Goal: Task Accomplishment & Management: Use online tool/utility

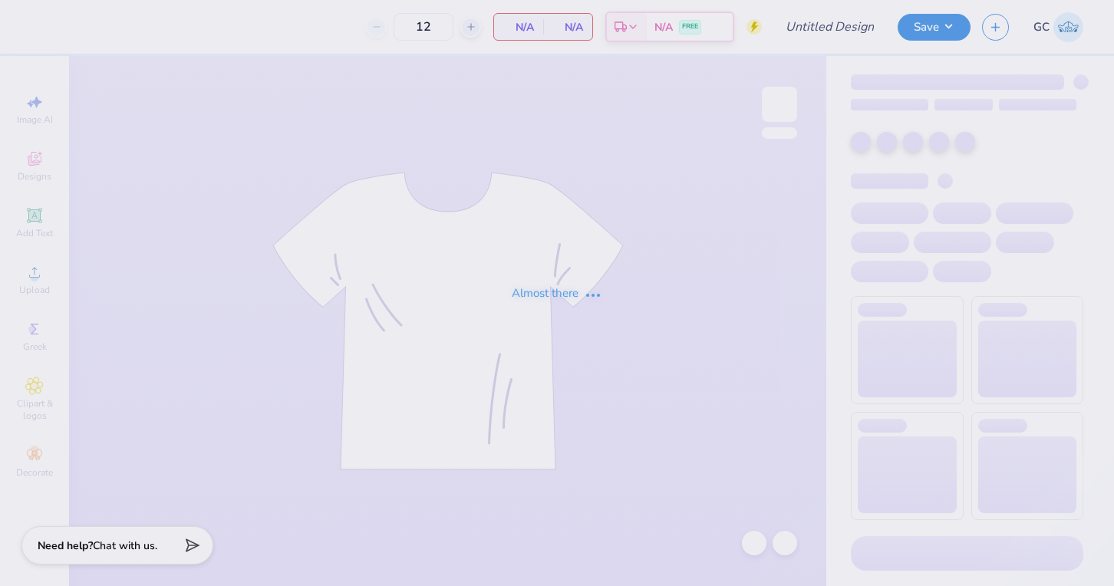
type input "Chi x LXA Homecoming"
type input "50"
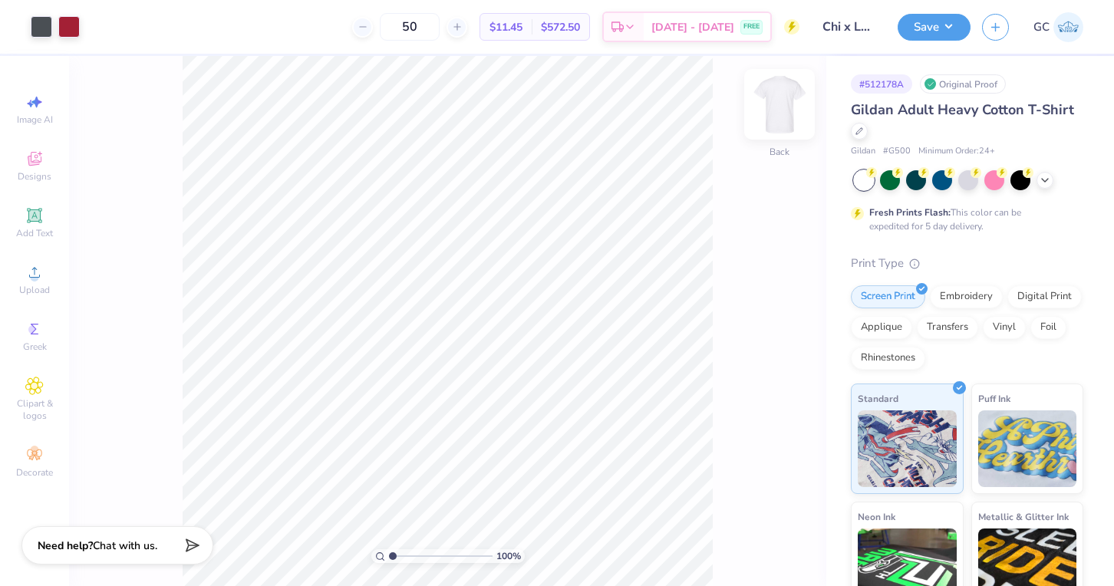
click at [779, 110] on img at bounding box center [779, 104] width 61 height 61
click at [33, 214] on icon at bounding box center [34, 215] width 15 height 15
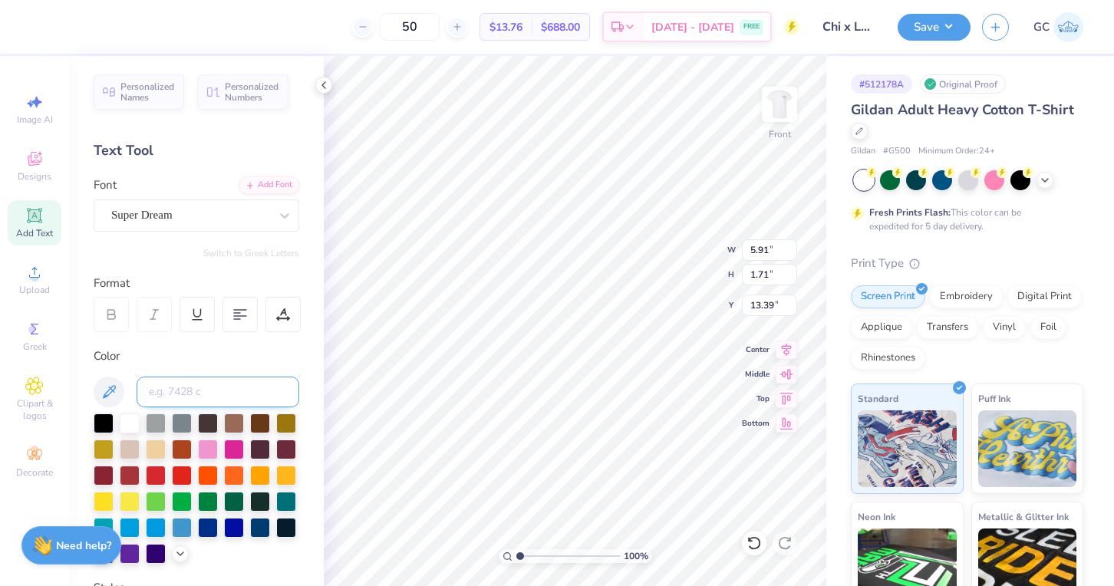
click at [174, 377] on input at bounding box center [218, 392] width 163 height 31
type input "201"
click at [36, 335] on icon at bounding box center [34, 329] width 18 height 18
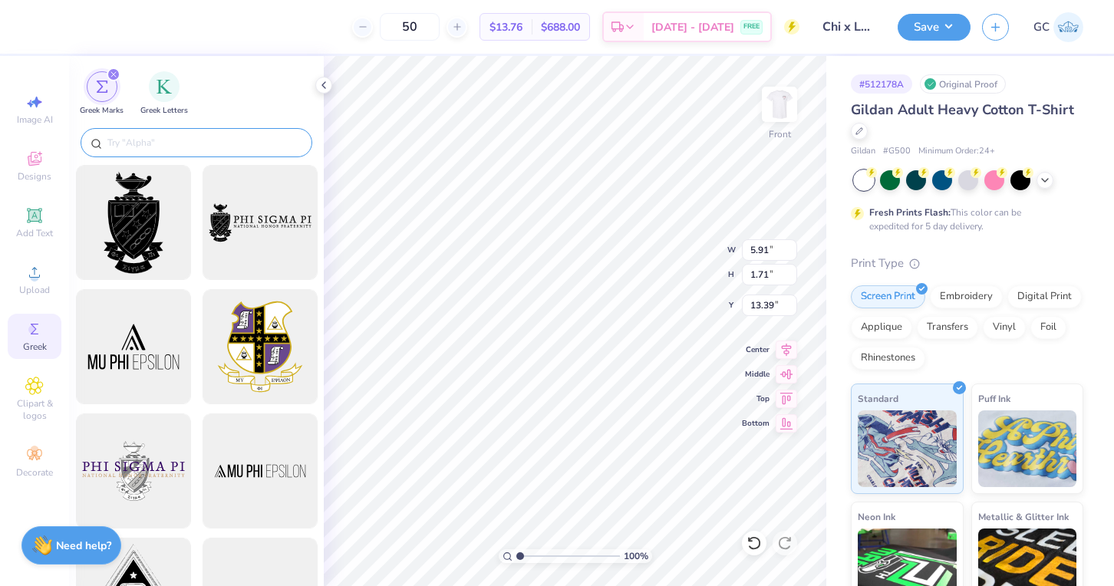
click at [154, 143] on input "text" at bounding box center [204, 142] width 196 height 15
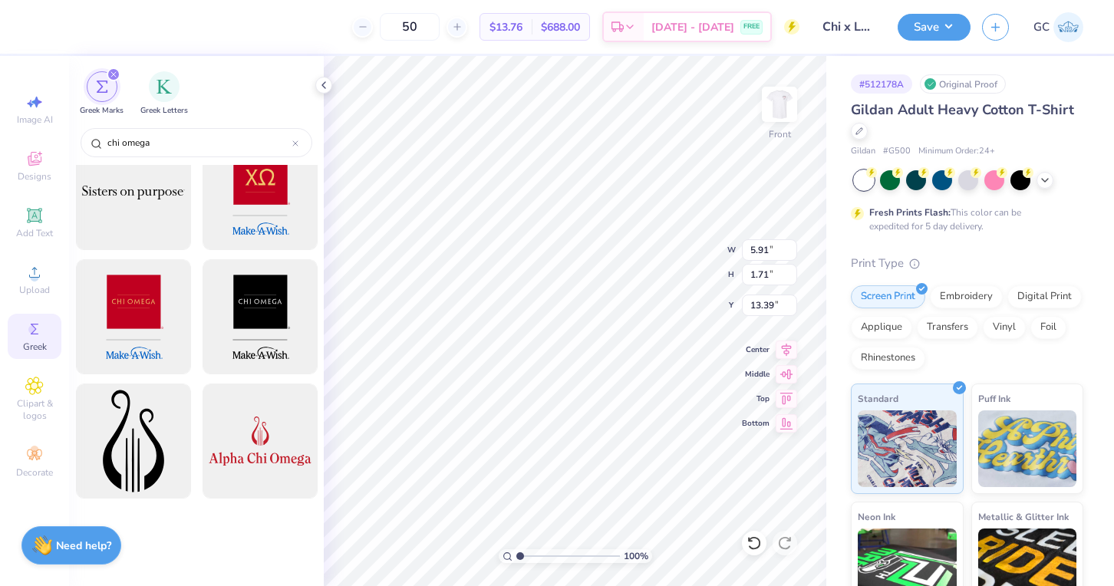
scroll to position [1707, 0]
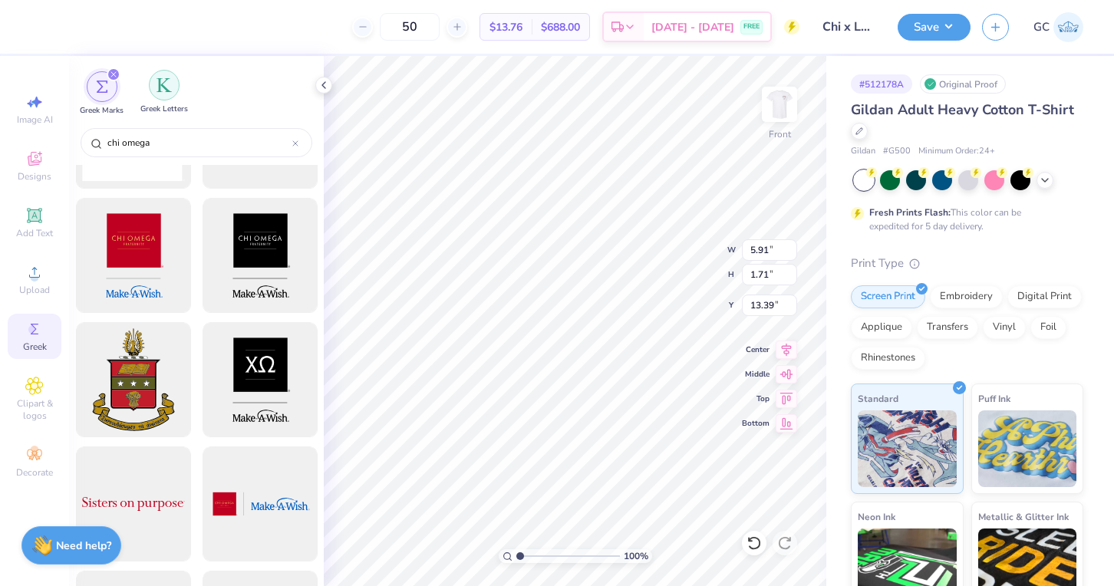
type input "chi omega"
click at [170, 95] on div "filter for Greek Letters" at bounding box center [164, 85] width 31 height 31
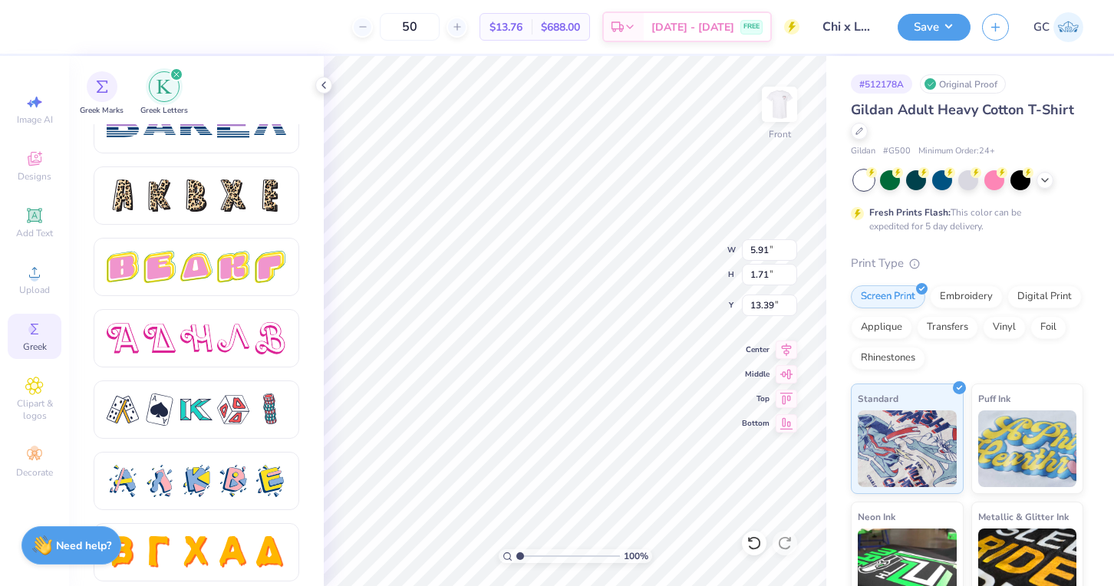
scroll to position [2603, 0]
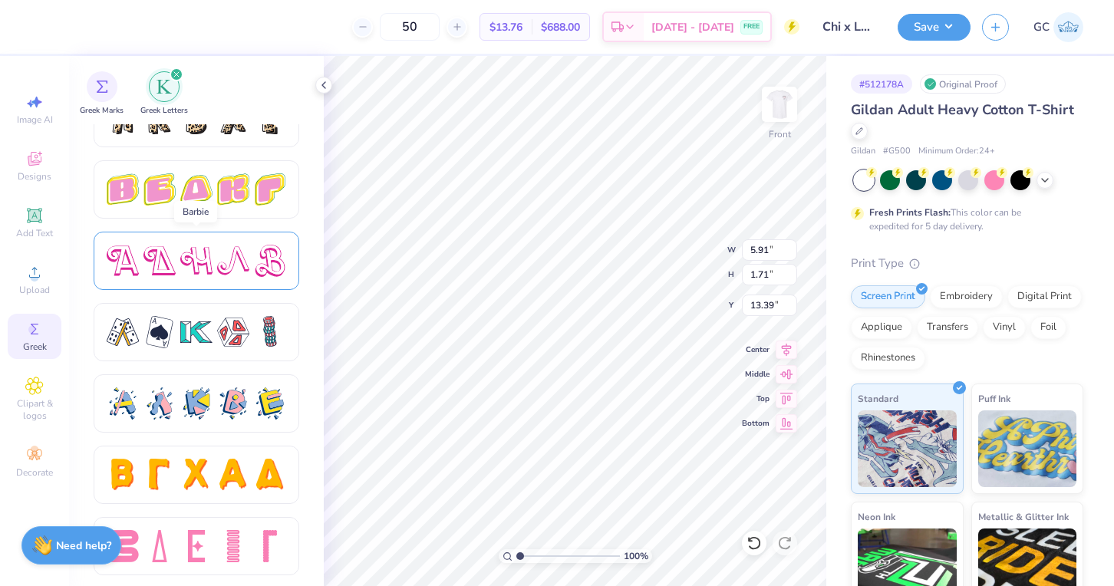
click at [197, 262] on div at bounding box center [196, 261] width 32 height 32
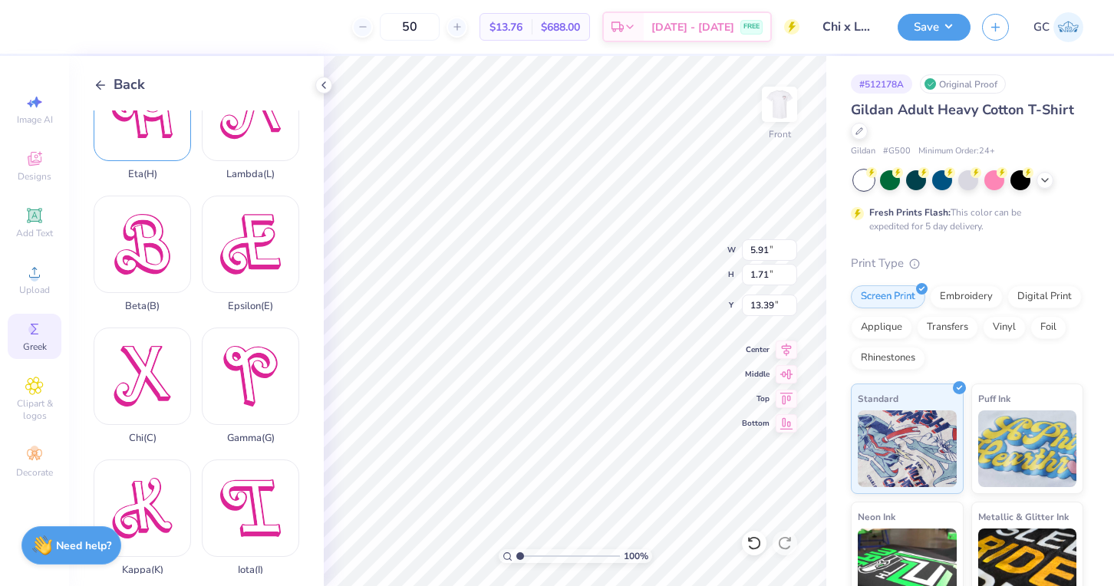
scroll to position [0, 0]
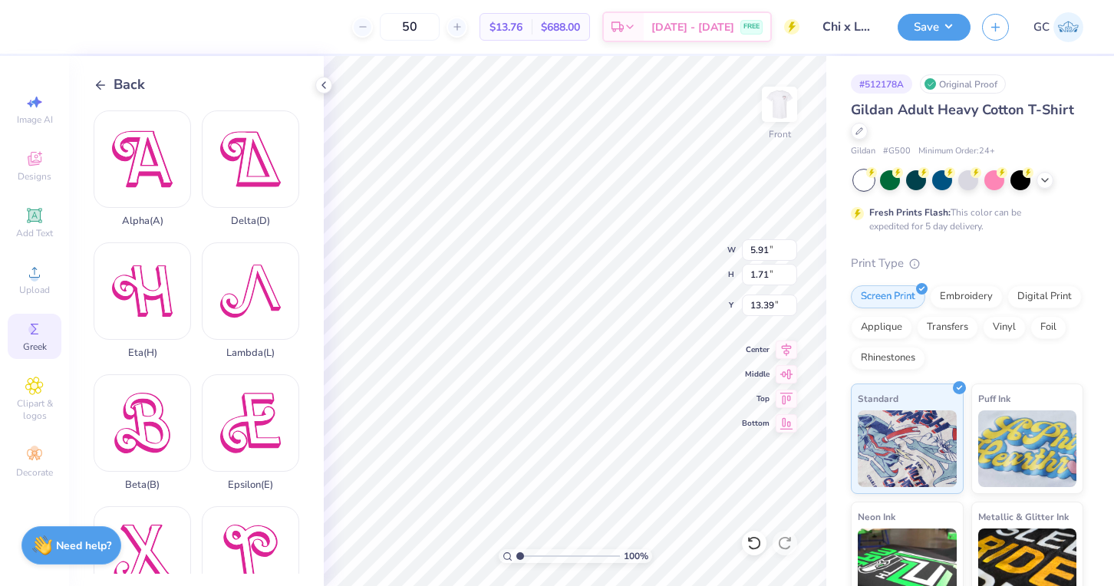
click at [122, 93] on span "Back" at bounding box center [129, 84] width 31 height 21
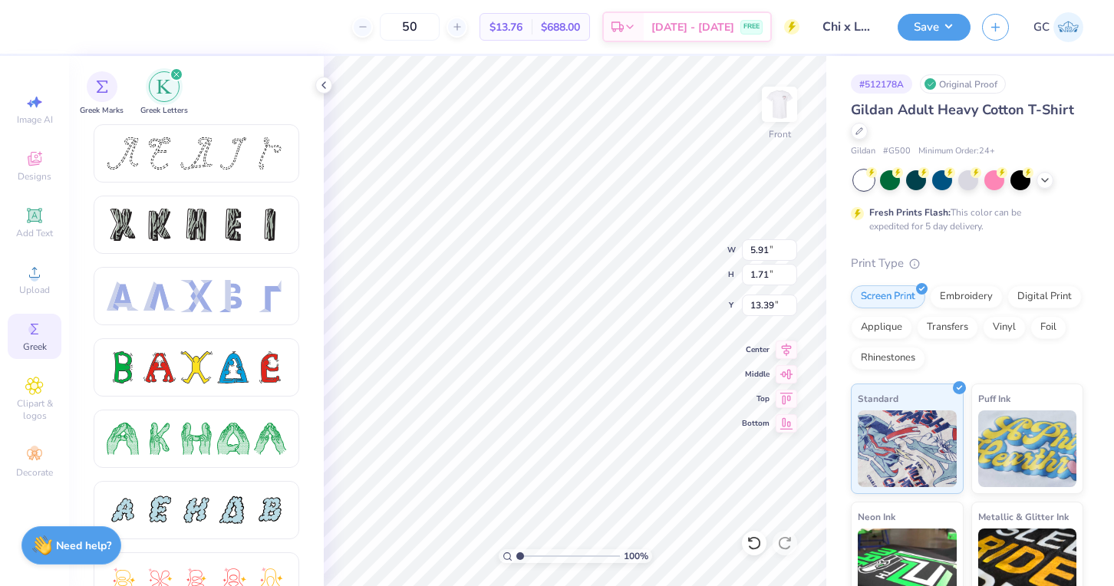
type textarea "T"
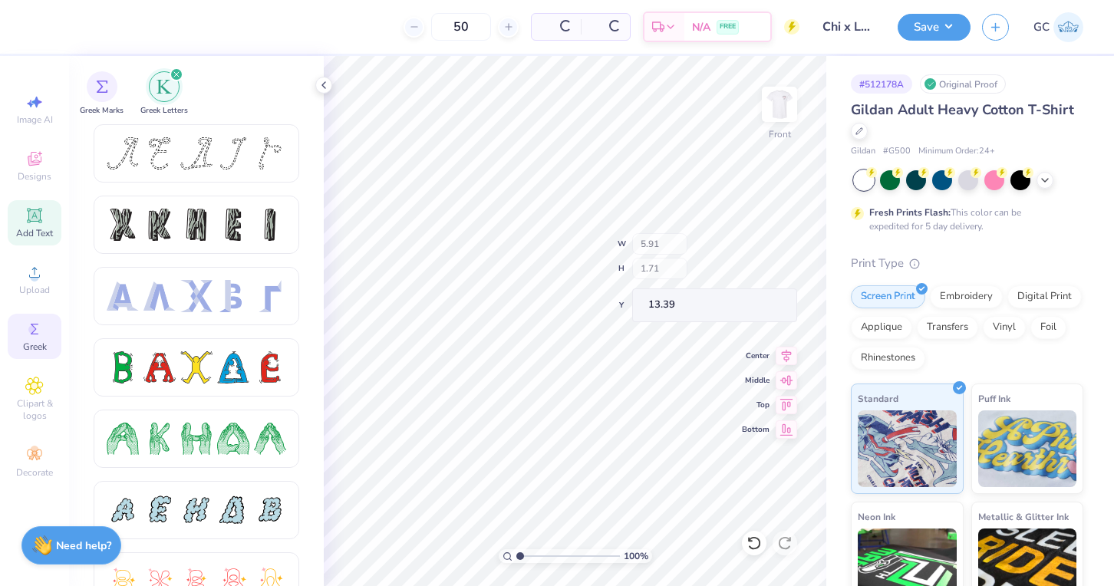
click at [44, 222] on div "Add Text" at bounding box center [35, 222] width 54 height 45
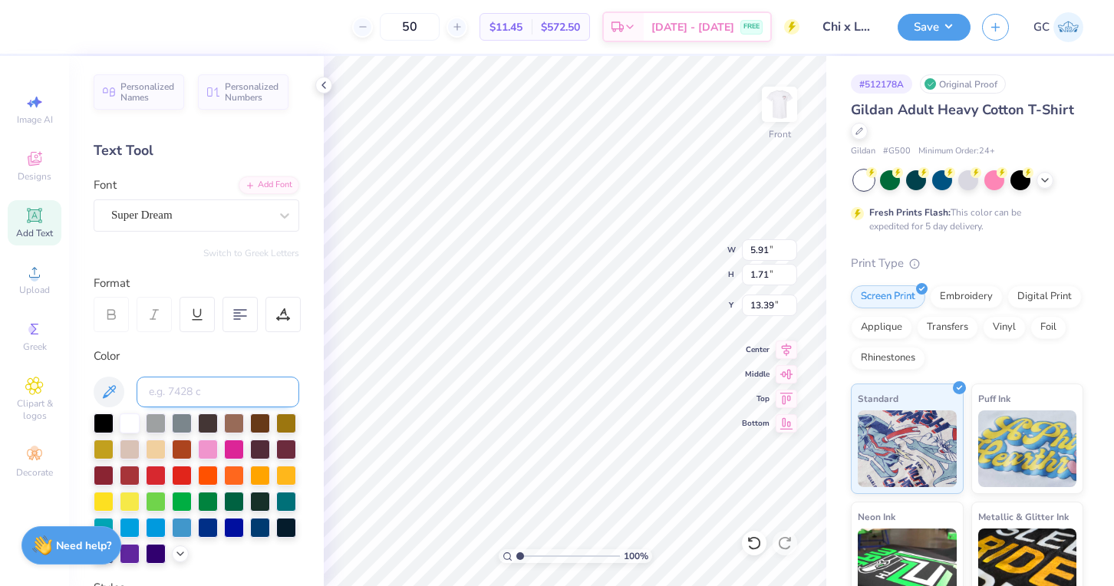
click at [238, 388] on input at bounding box center [218, 392] width 163 height 31
type input "201"
type textarea "T"
click at [287, 211] on icon at bounding box center [284, 215] width 15 height 15
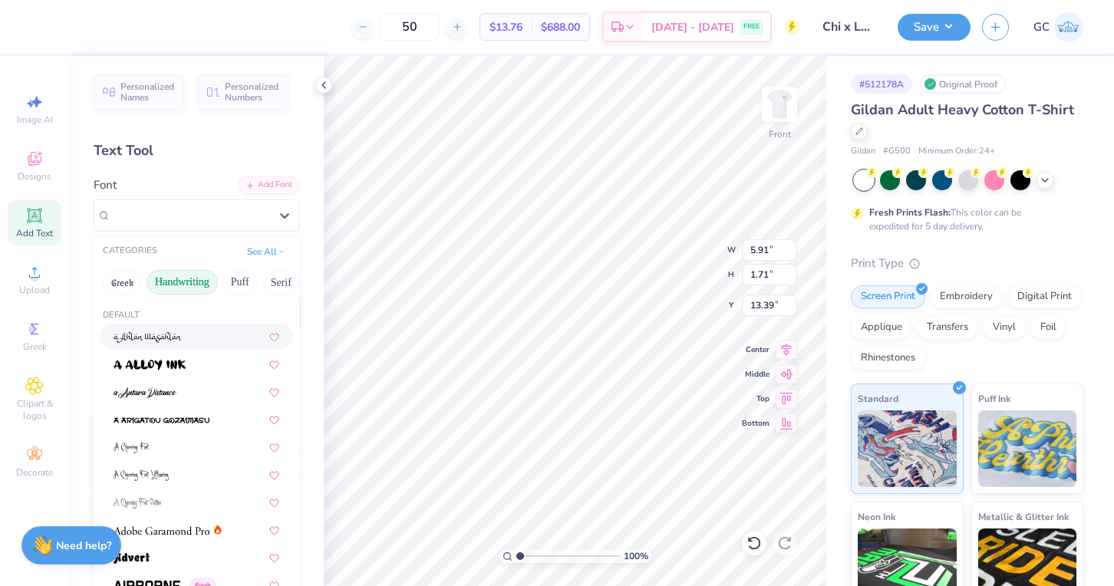
click at [179, 281] on button "Handwriting" at bounding box center [182, 282] width 71 height 25
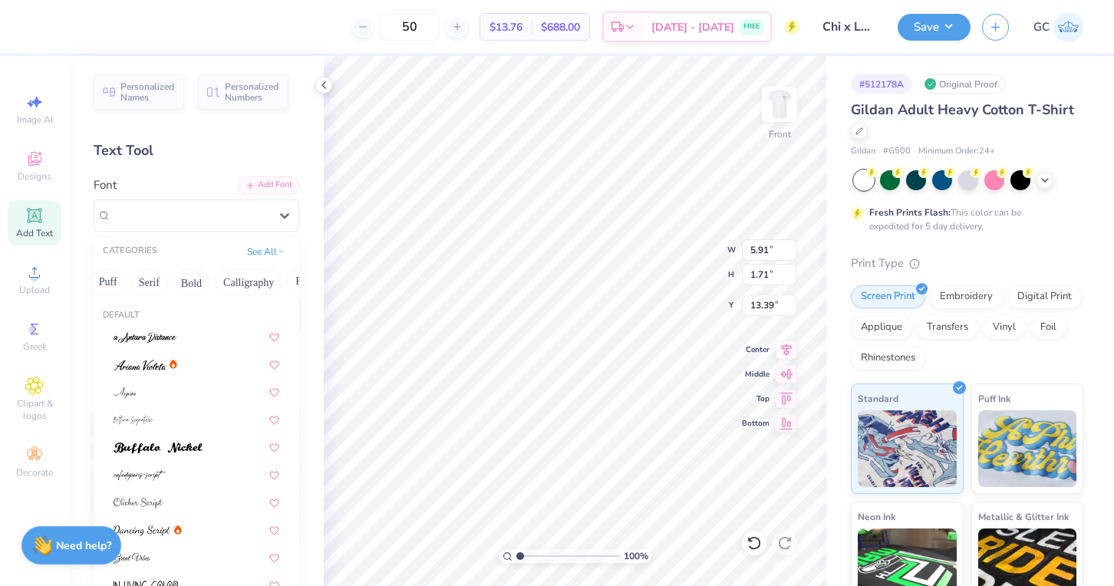
scroll to position [0, 146]
click at [179, 280] on button "Bold" at bounding box center [178, 282] width 38 height 25
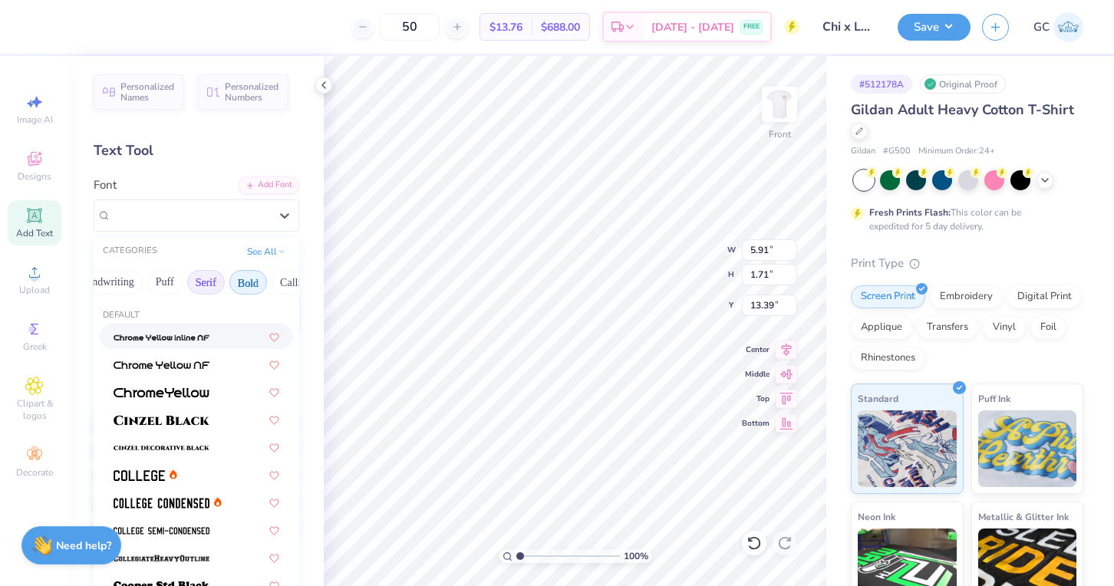
scroll to position [0, 8]
click at [120, 282] on button "Greek" at bounding box center [113, 282] width 39 height 25
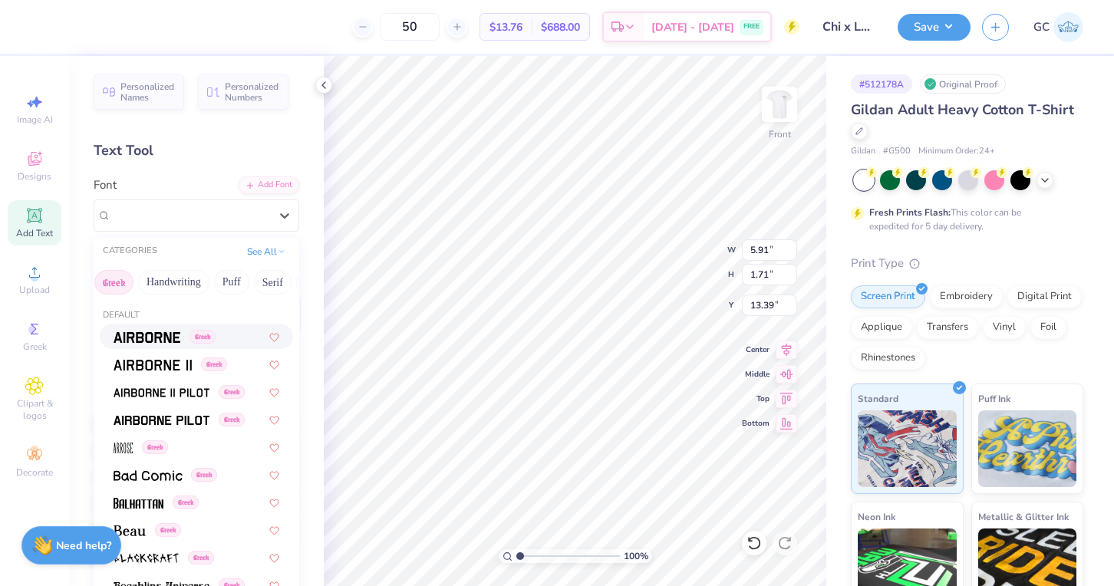
click at [147, 334] on img at bounding box center [147, 337] width 67 height 11
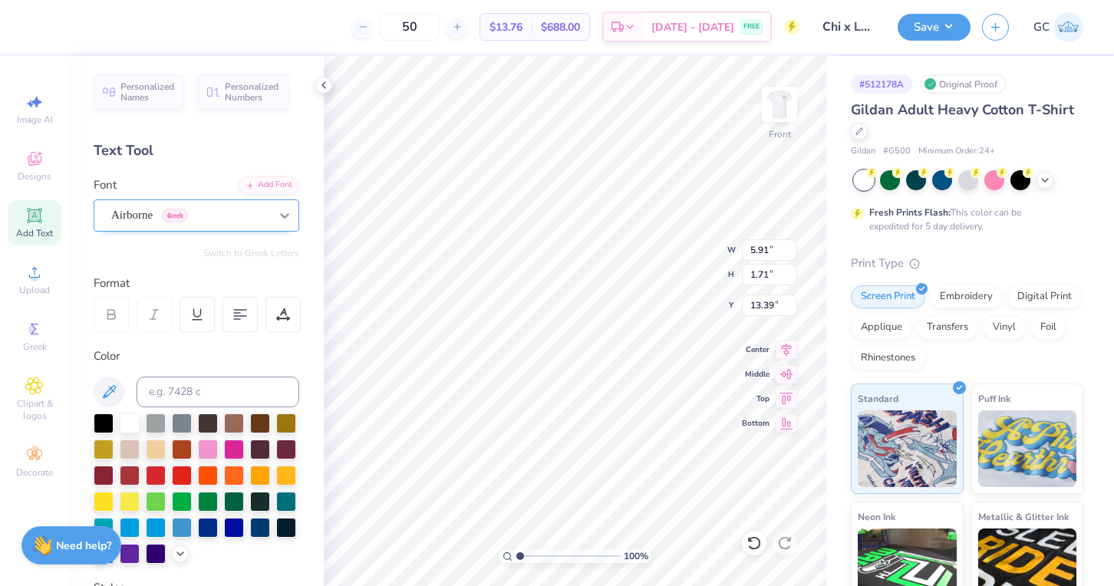
click at [277, 215] on icon at bounding box center [284, 215] width 15 height 15
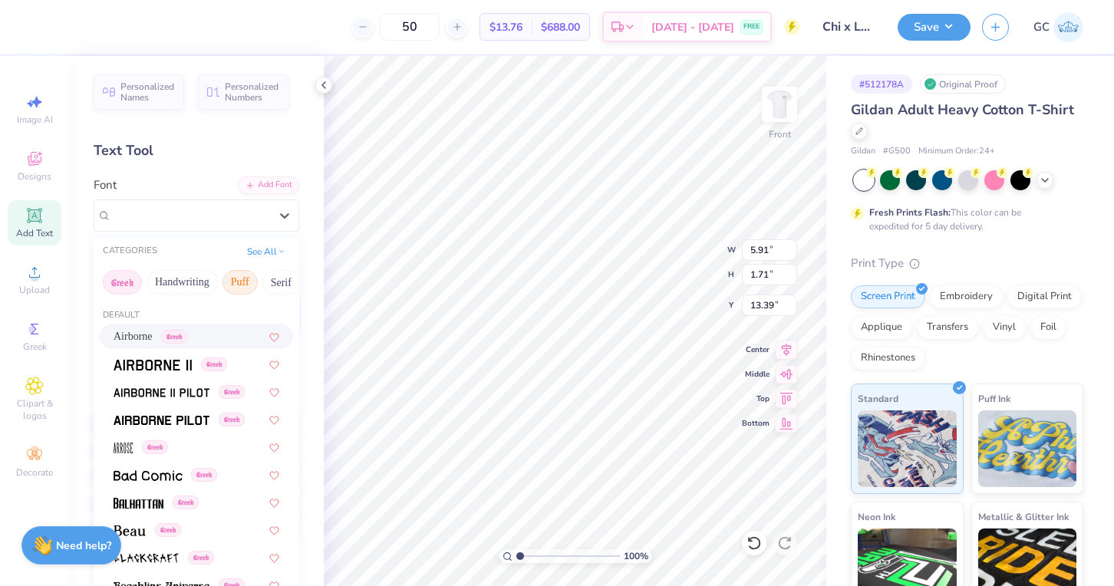
click at [245, 276] on button "Puff" at bounding box center [239, 282] width 35 height 25
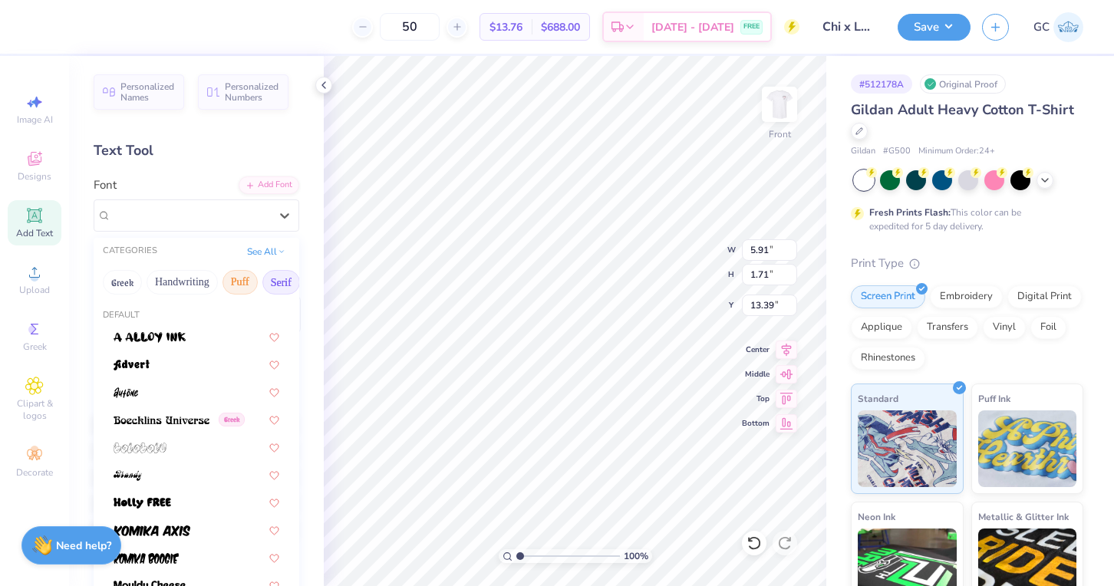
click at [272, 281] on button "Serif" at bounding box center [281, 282] width 38 height 25
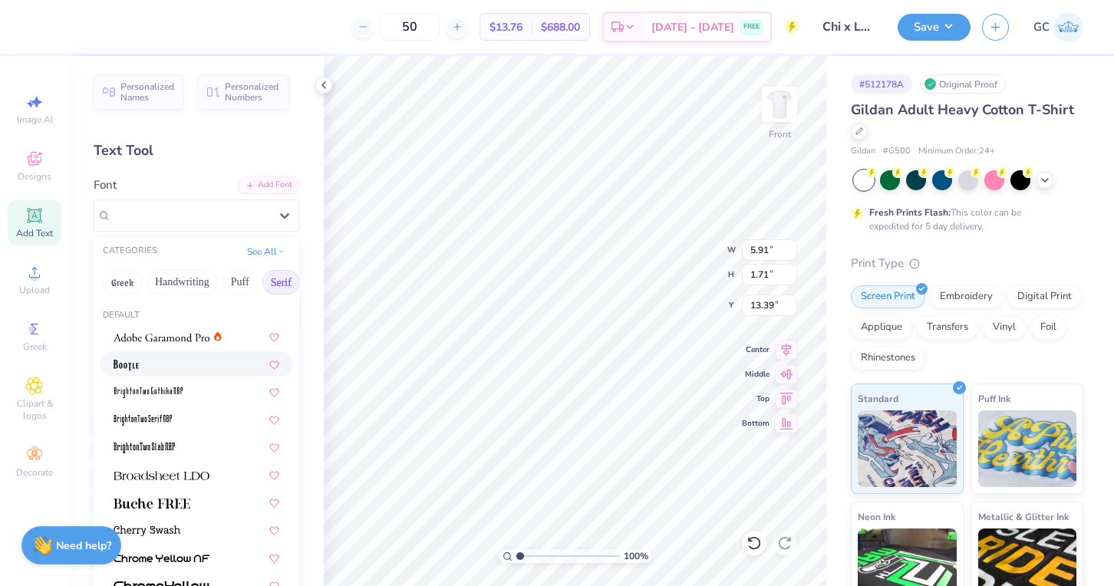
click at [139, 370] on img at bounding box center [126, 365] width 25 height 11
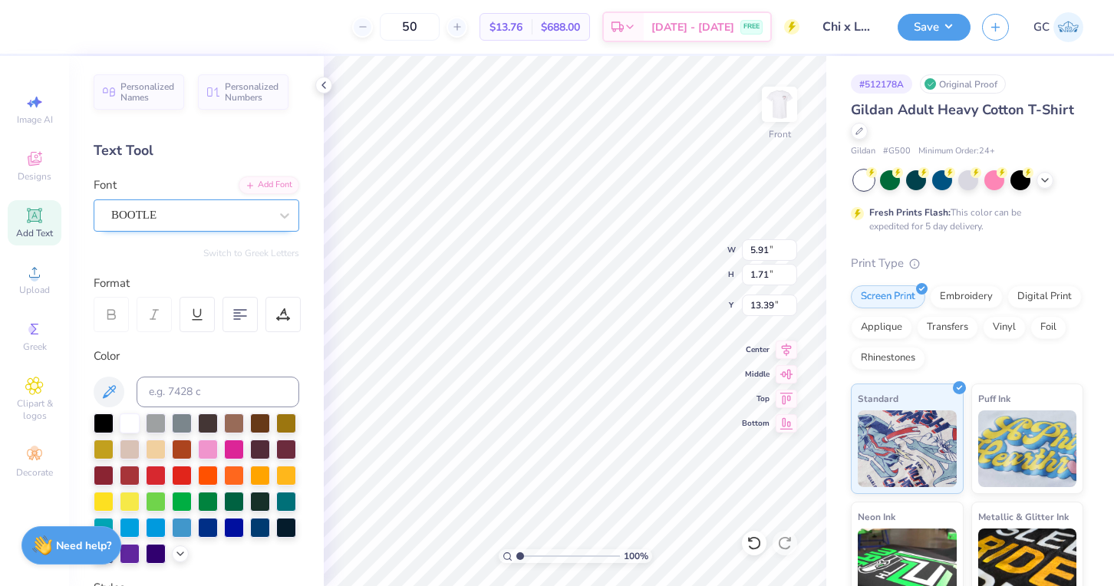
click at [236, 222] on div "BOOTLE" at bounding box center [190, 215] width 161 height 24
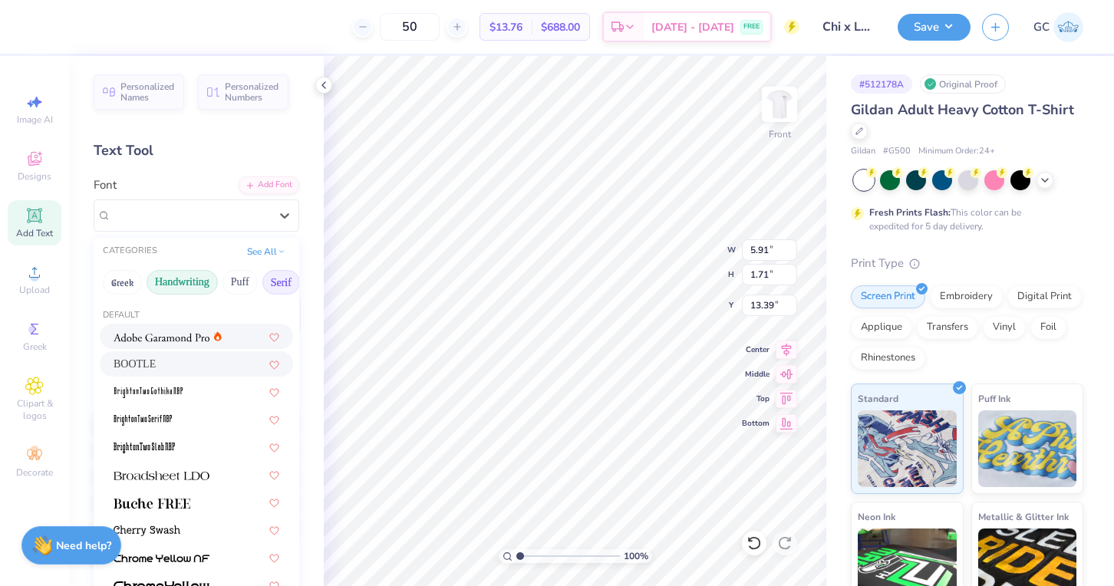
click at [191, 291] on button "Handwriting" at bounding box center [182, 282] width 71 height 25
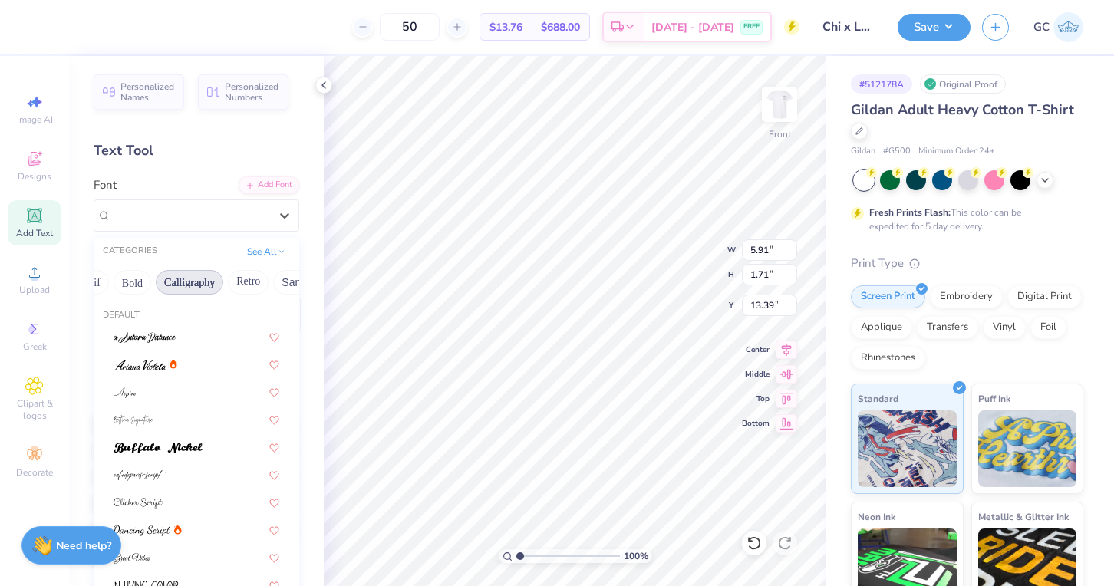
scroll to position [0, 196]
click at [250, 278] on button "Retro" at bounding box center [243, 282] width 41 height 25
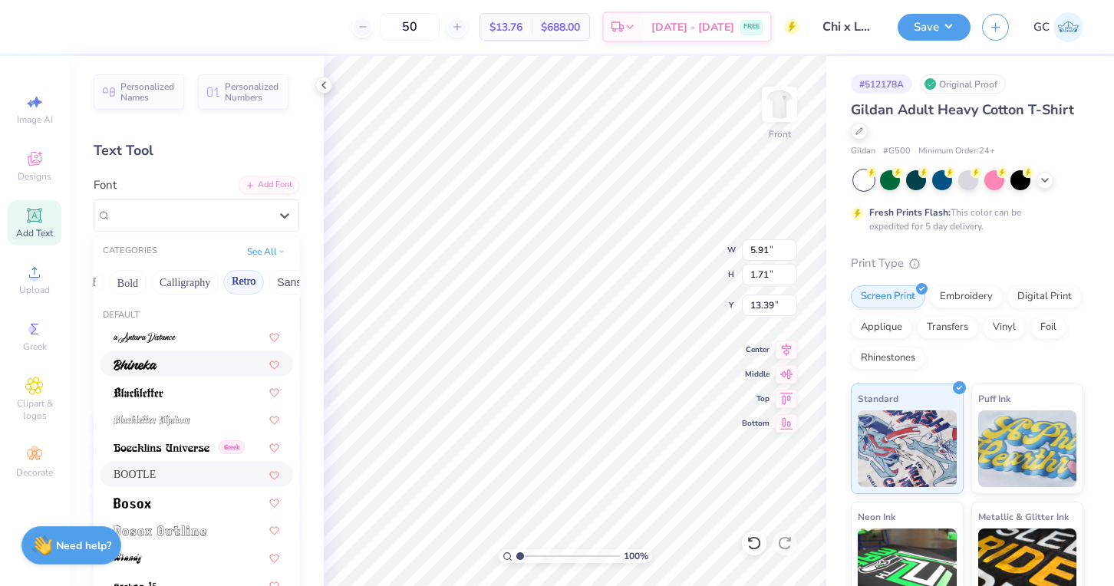
click at [130, 371] on span at bounding box center [136, 364] width 44 height 16
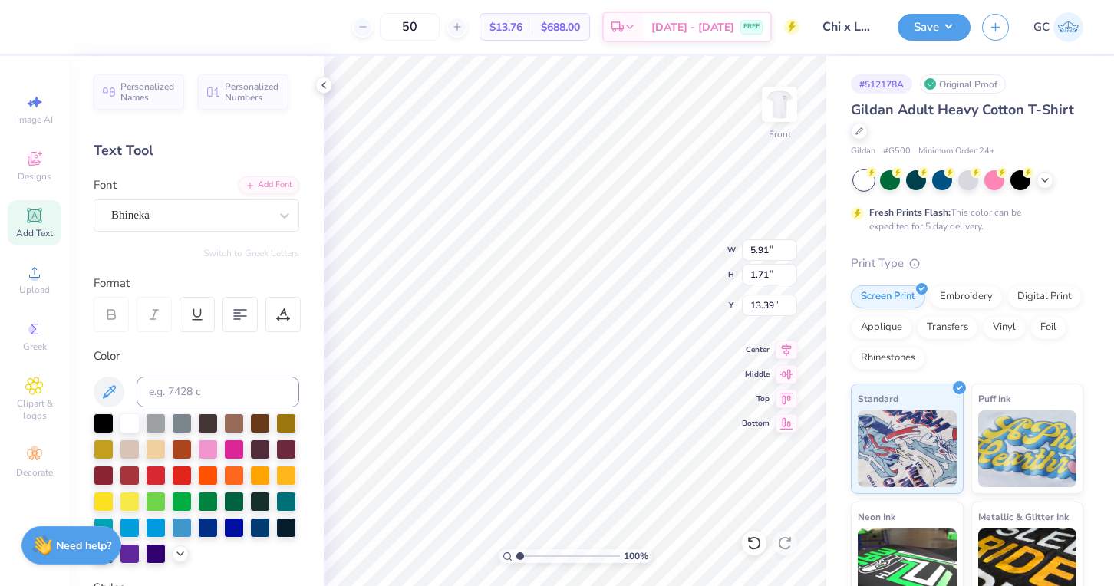
type textarea "a"
type textarea "XO LXA"
click at [186, 216] on div "Bhineka" at bounding box center [190, 215] width 161 height 24
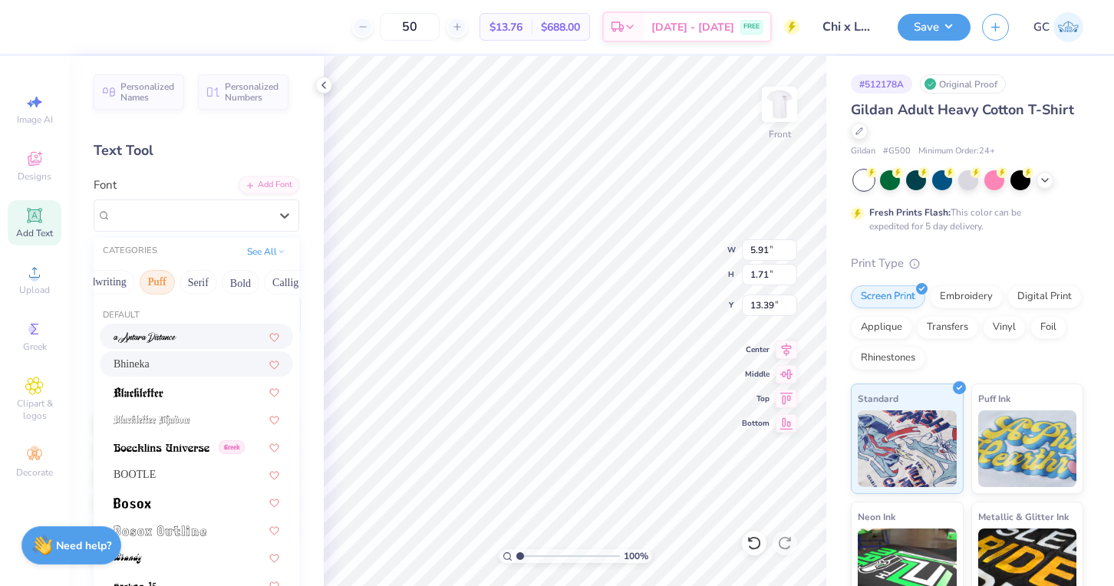
scroll to position [0, 77]
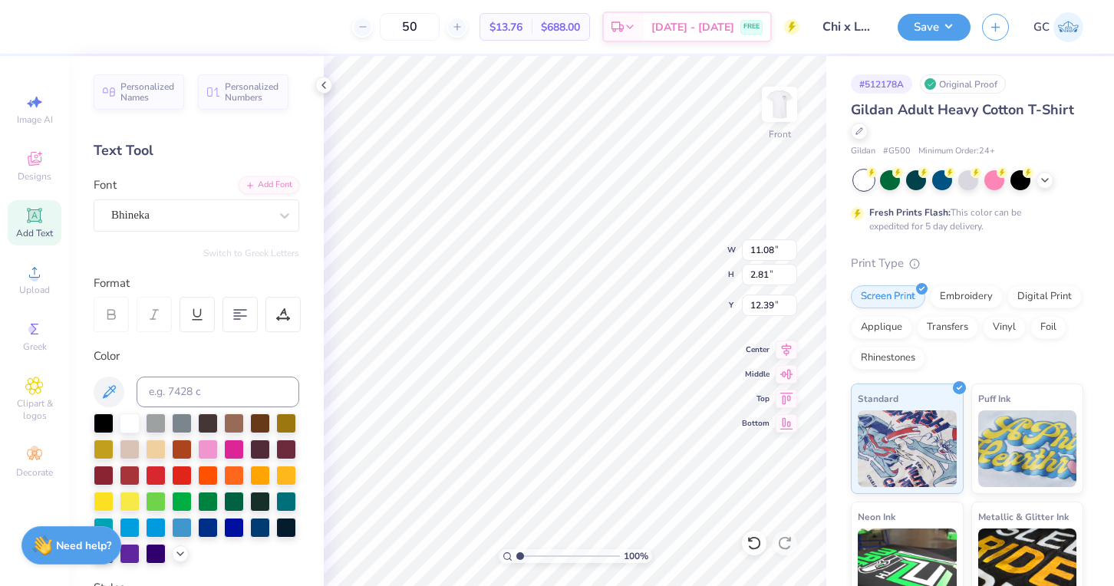
type input "11.08"
type input "2.81"
type input "9.10"
type input "10.66"
type input "4.87"
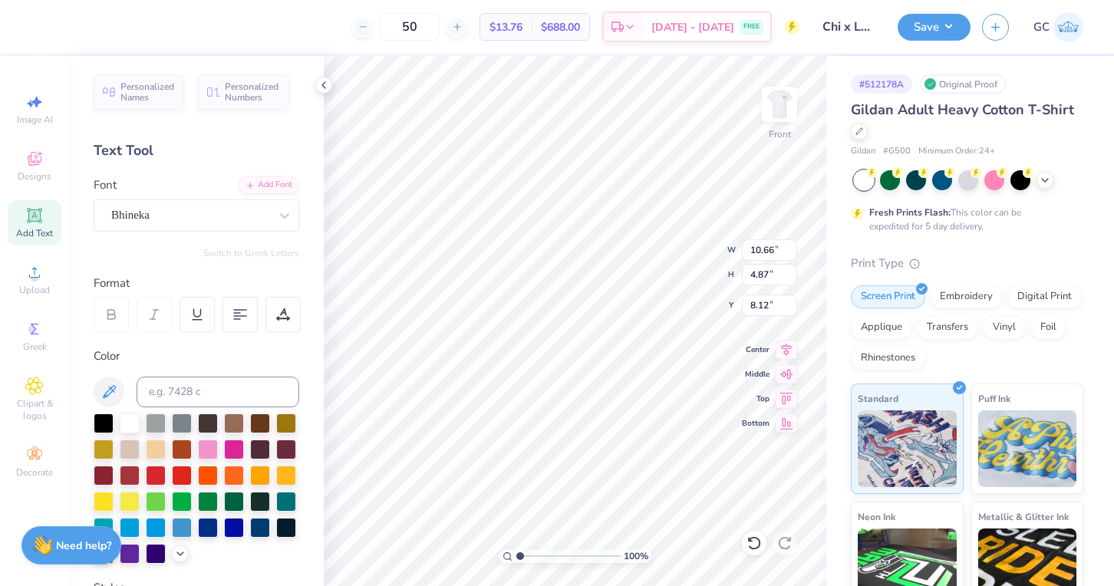
type input "6.42"
type textarea "XO L XA"
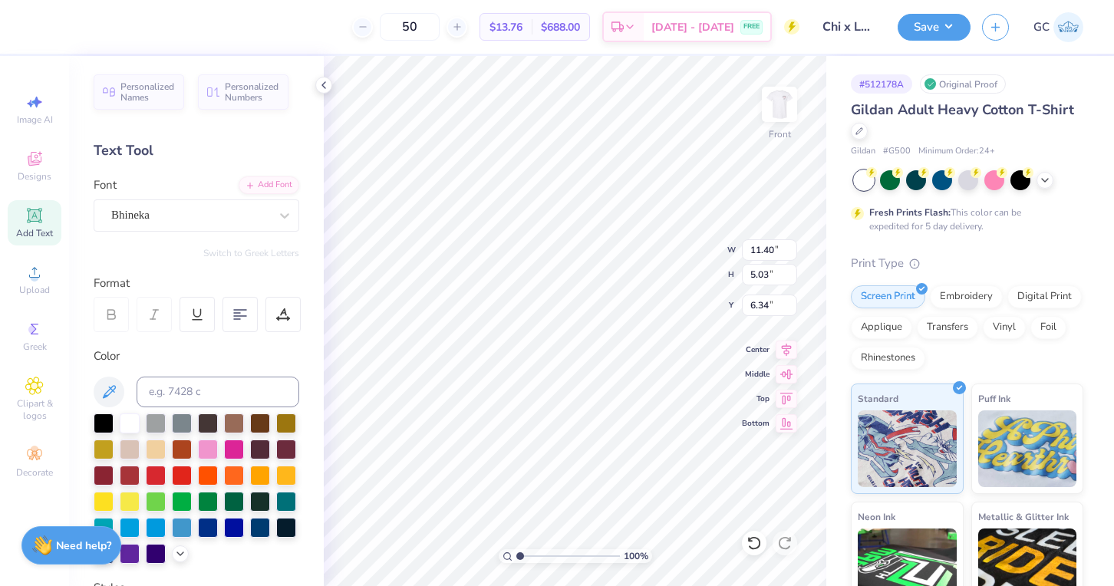
type input "6.12"
click at [644, 25] on div "Est. Delivery" at bounding box center [624, 29] width 40 height 28
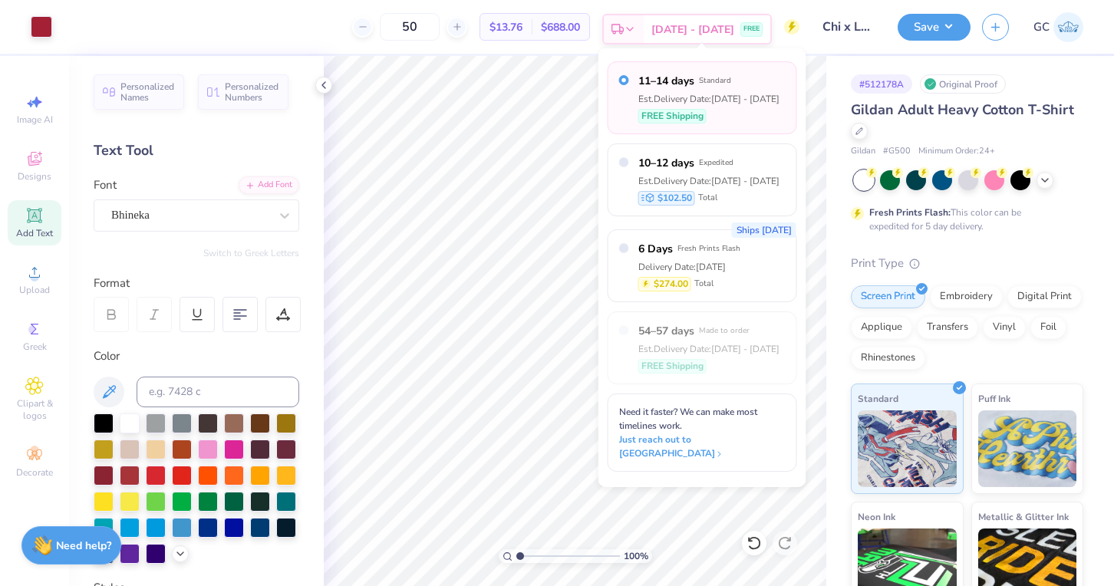
click at [644, 25] on div "Est. Delivery" at bounding box center [624, 29] width 40 height 28
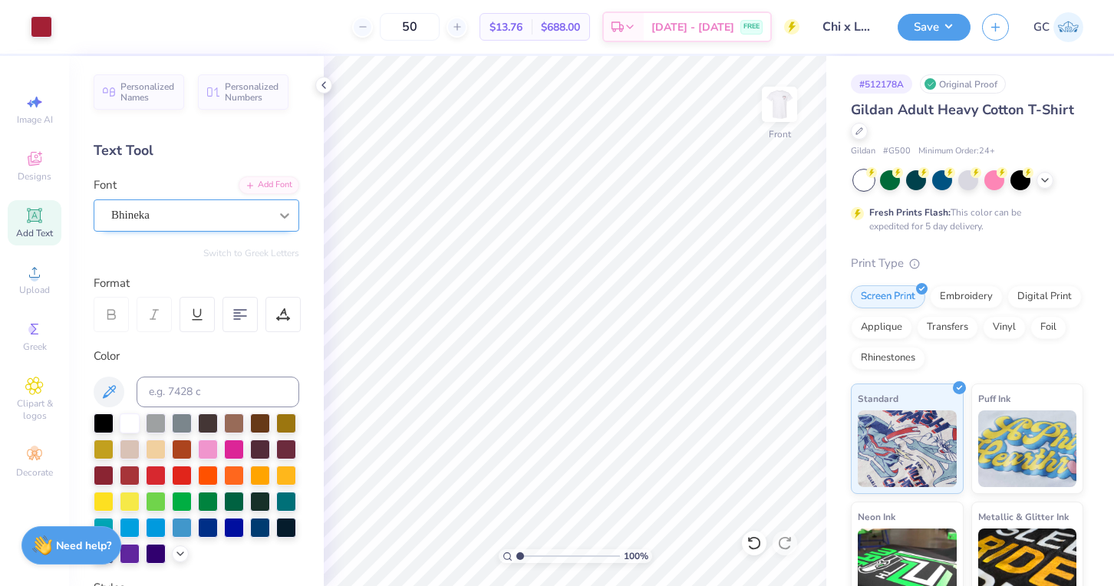
click at [284, 221] on icon at bounding box center [284, 215] width 15 height 15
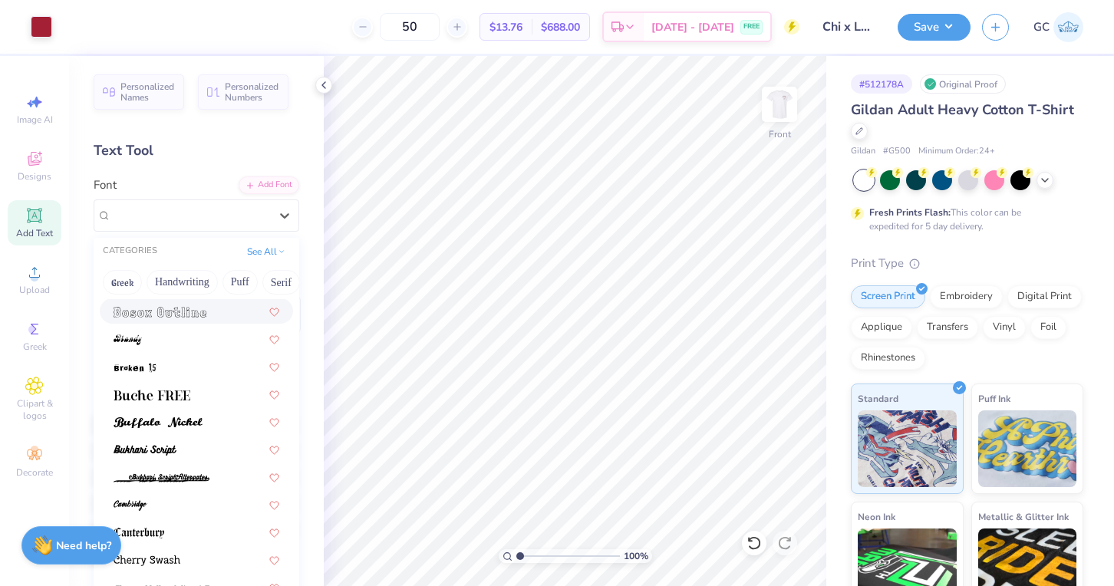
scroll to position [226, 0]
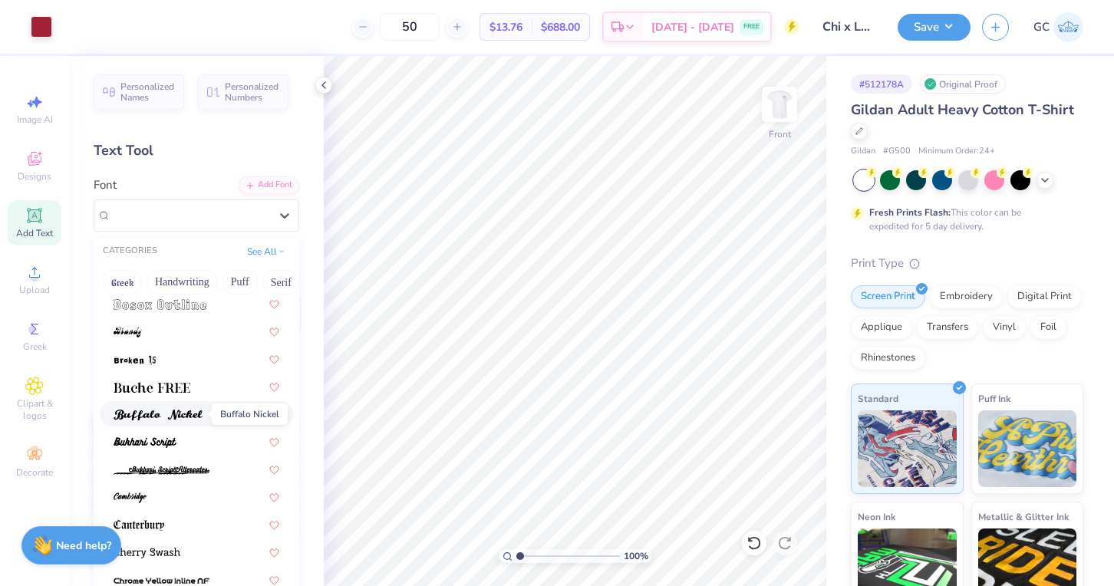
click at [178, 417] on img at bounding box center [158, 415] width 89 height 11
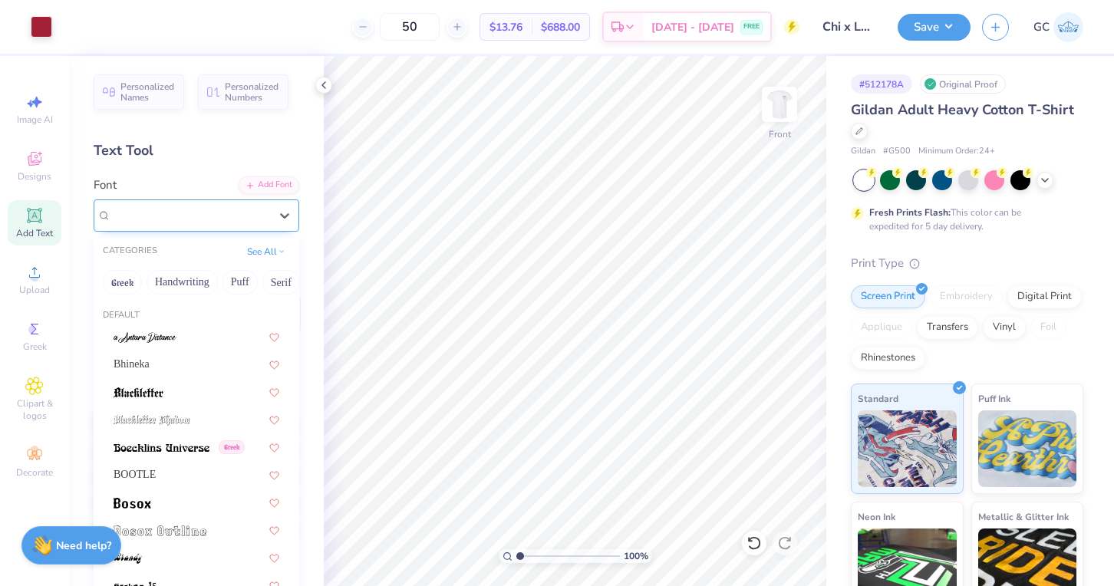
click at [207, 215] on div "Buffalo Nickel" at bounding box center [190, 215] width 161 height 24
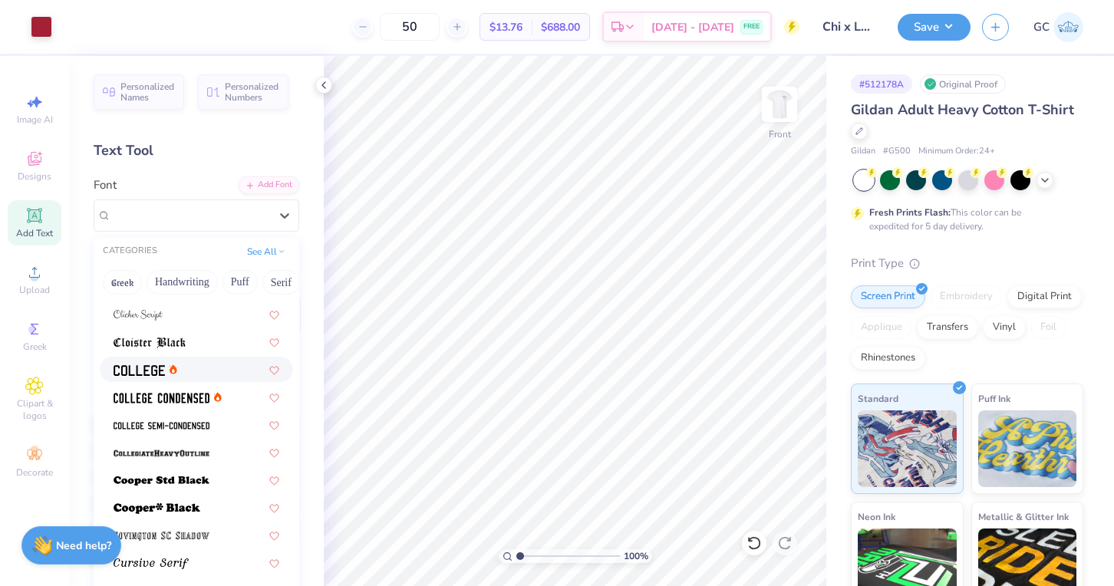
scroll to position [581, 0]
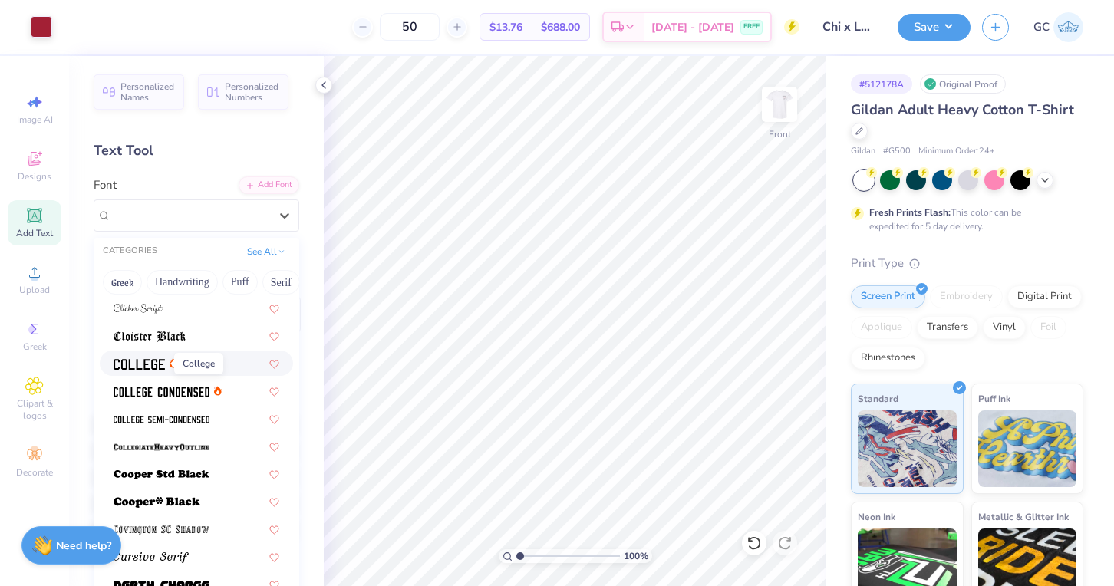
click at [142, 370] on span at bounding box center [139, 363] width 51 height 16
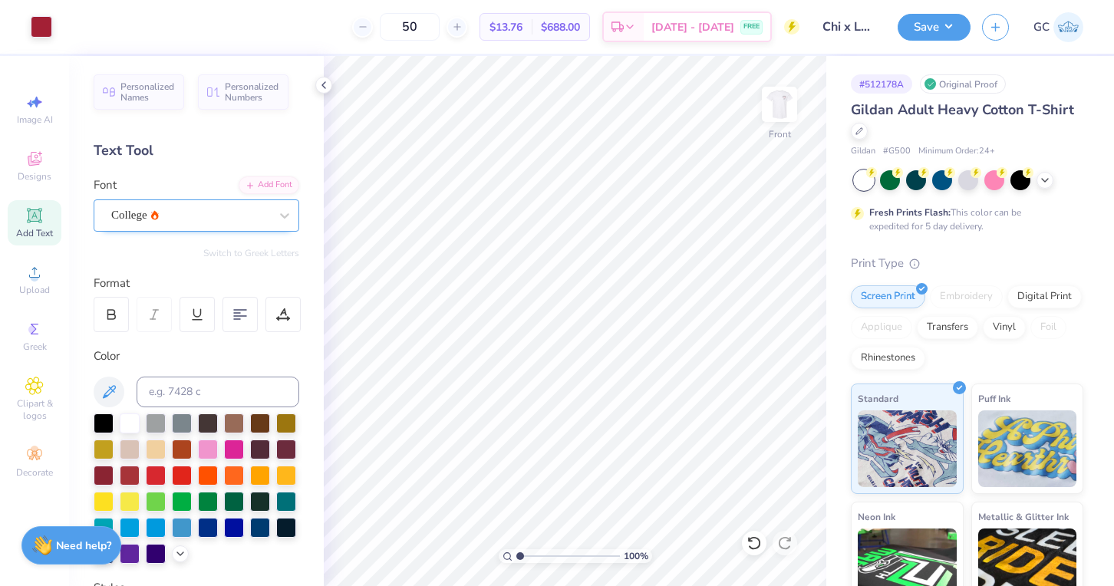
click at [207, 209] on div "College" at bounding box center [190, 215] width 161 height 24
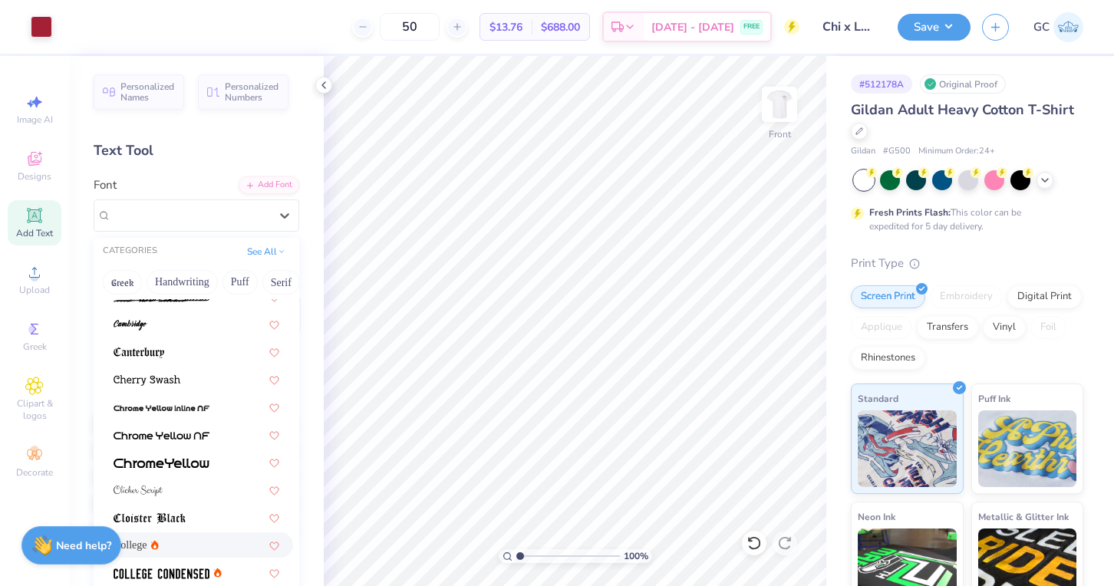
scroll to position [72, 0]
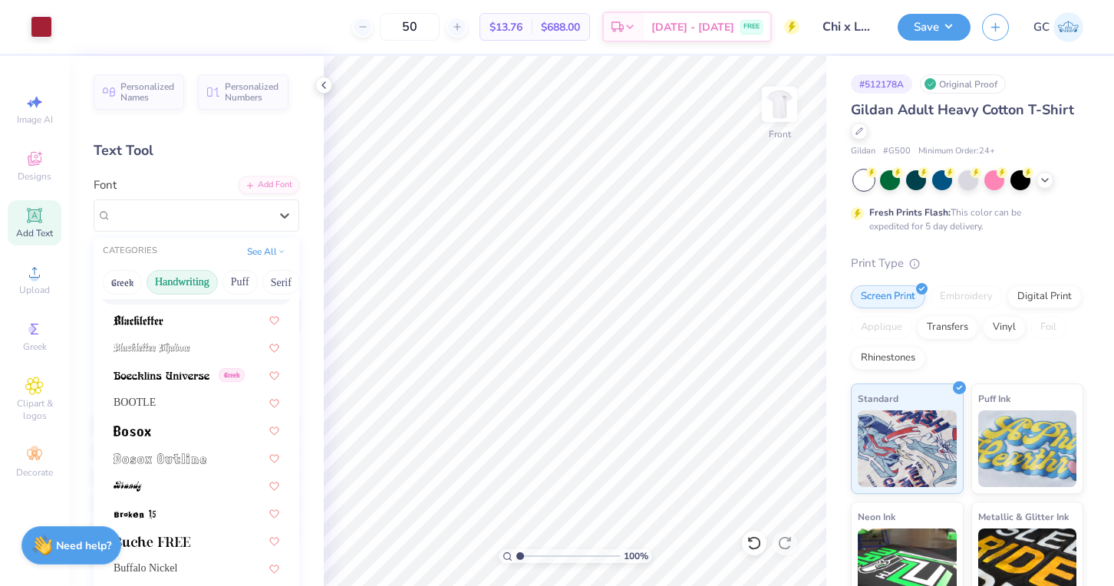
click at [203, 286] on button "Handwriting" at bounding box center [182, 282] width 71 height 25
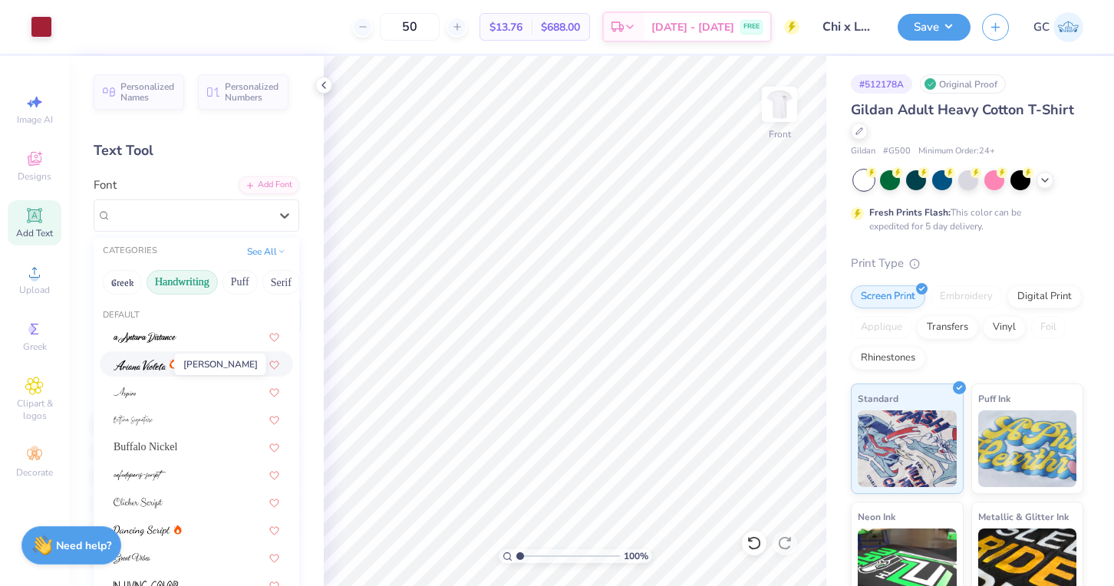
click at [146, 365] on img at bounding box center [140, 365] width 52 height 11
click at [243, 212] on div "[PERSON_NAME]" at bounding box center [190, 215] width 161 height 24
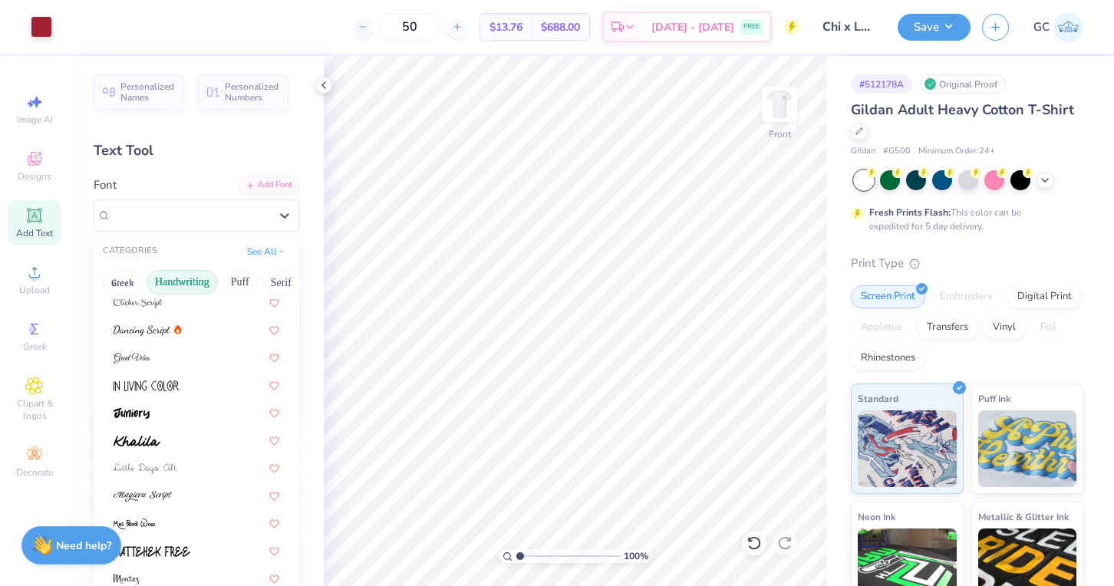
scroll to position [201, 0]
click at [160, 437] on div at bounding box center [197, 439] width 166 height 16
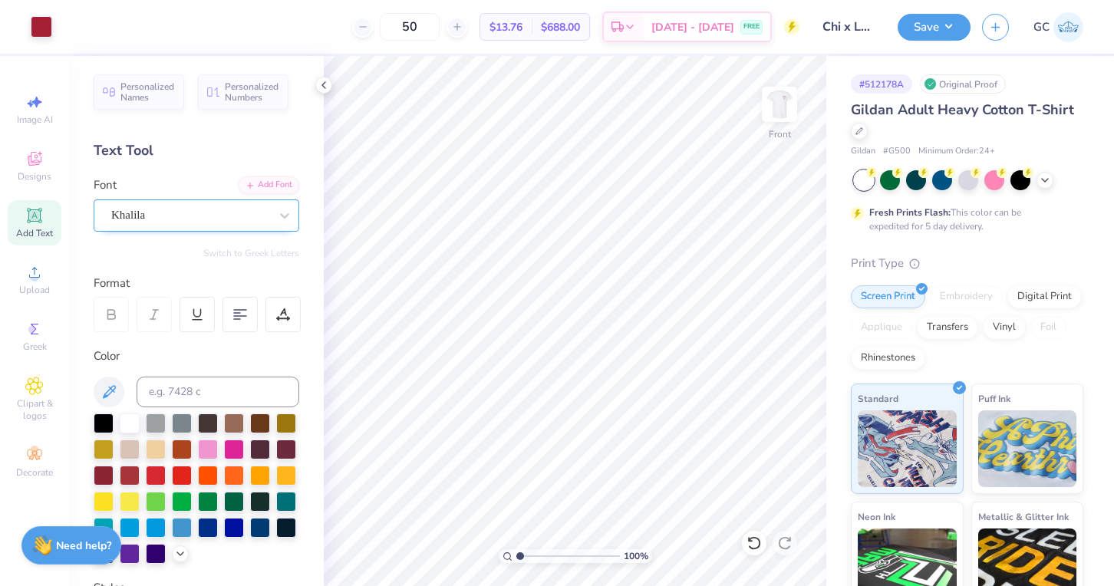
click at [242, 212] on div "Khalila" at bounding box center [190, 215] width 161 height 24
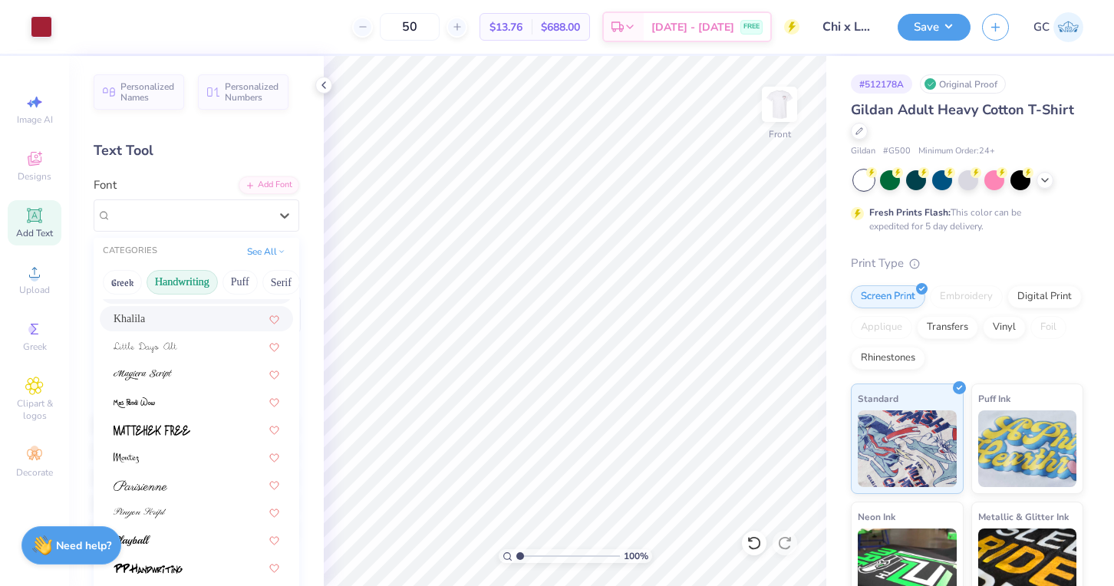
scroll to position [323, 0]
click at [194, 399] on div at bounding box center [197, 400] width 166 height 16
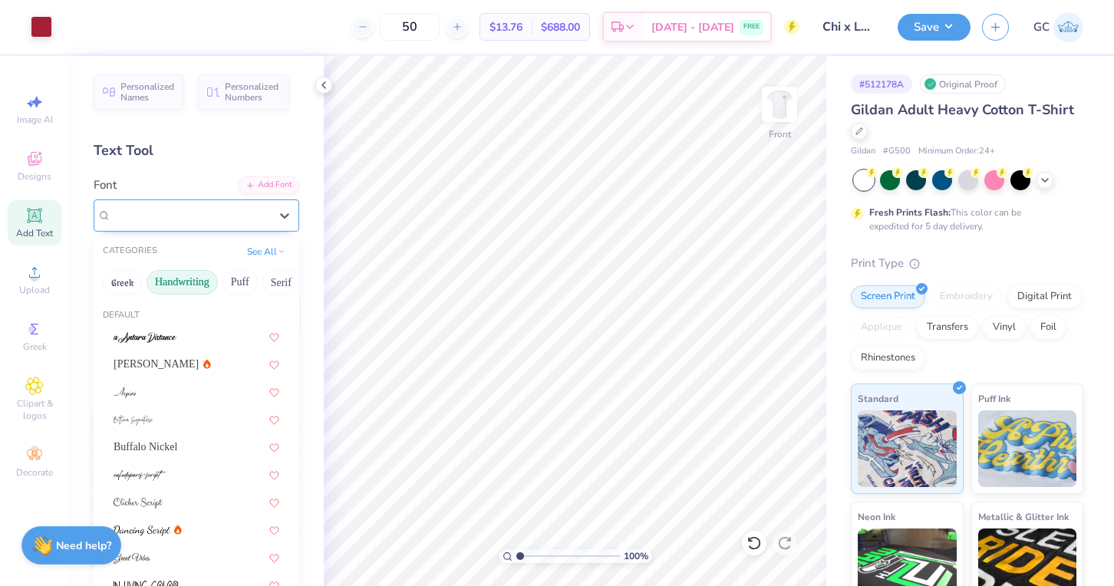
click at [220, 213] on div "Mas Pendi Wow" at bounding box center [190, 215] width 161 height 24
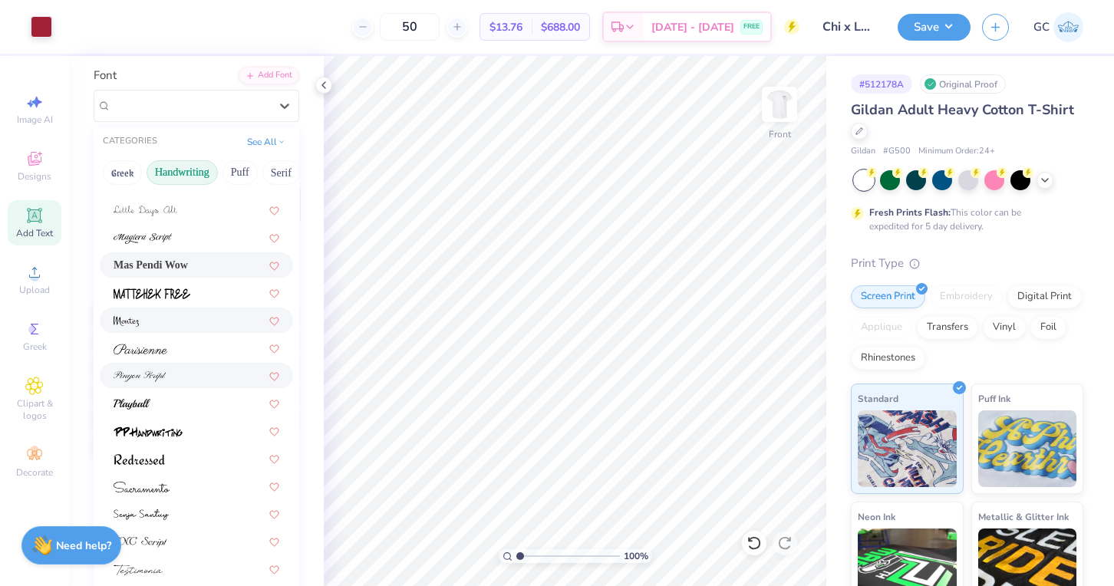
scroll to position [114, 0]
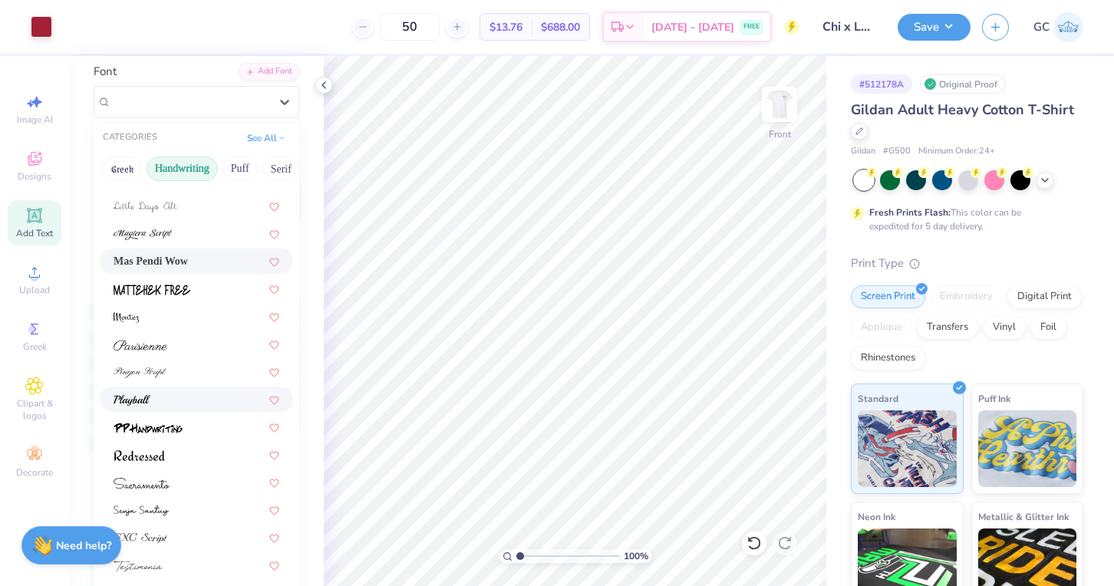
click at [151, 407] on div at bounding box center [197, 399] width 166 height 16
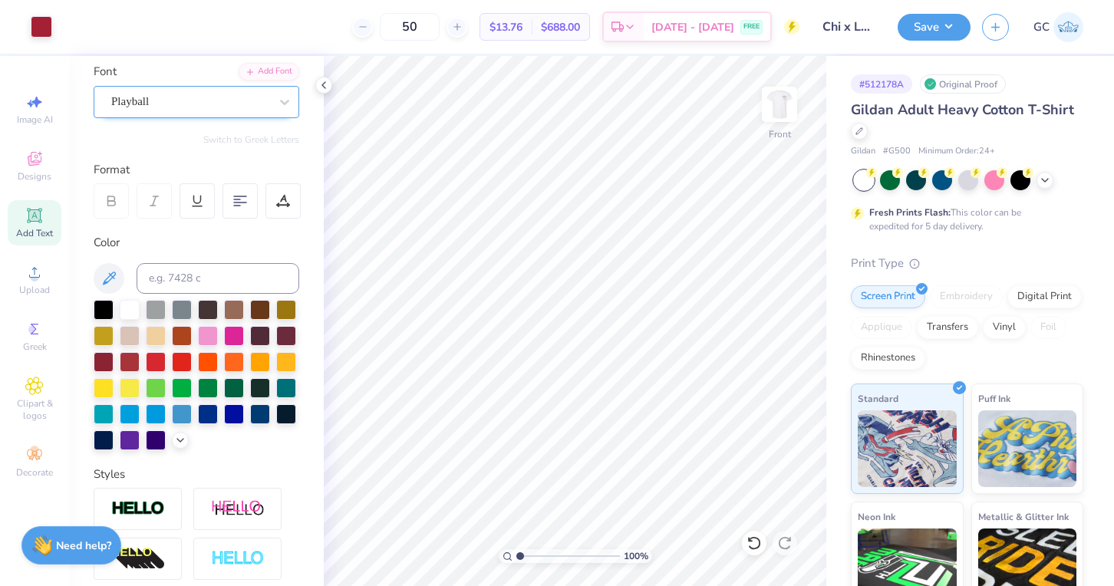
click at [206, 104] on div "Playball" at bounding box center [190, 102] width 161 height 24
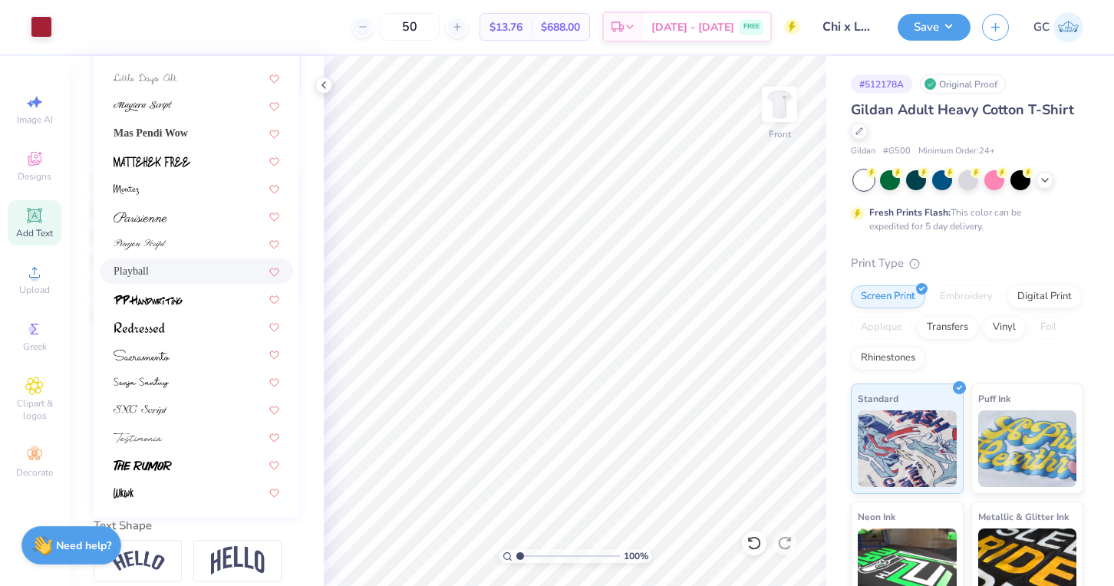
scroll to position [256, 0]
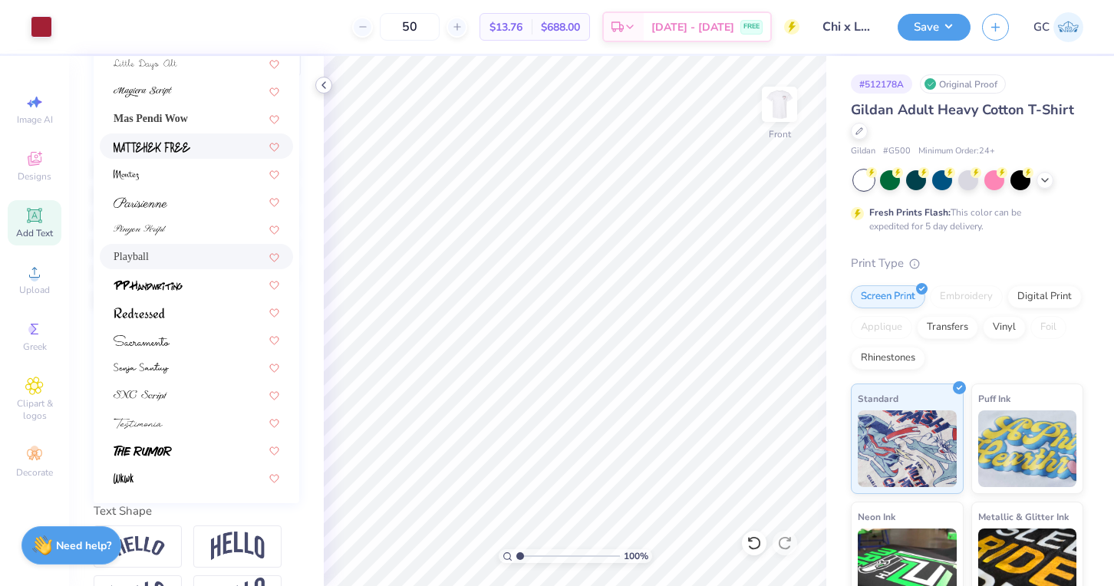
click at [324, 89] on icon at bounding box center [324, 85] width 12 height 12
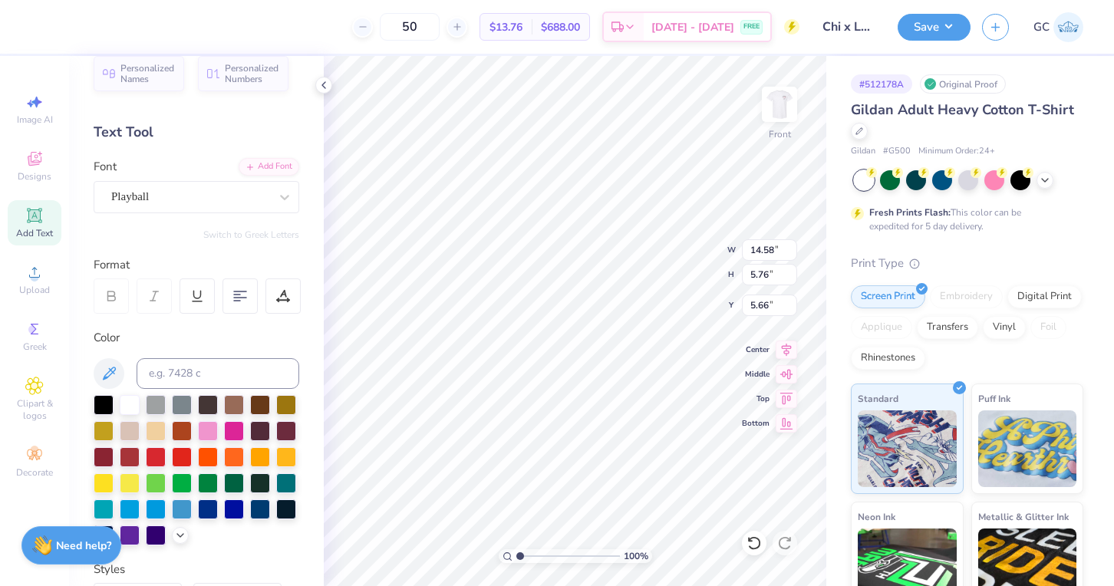
scroll to position [0, 1]
type textarea "XO LXA"
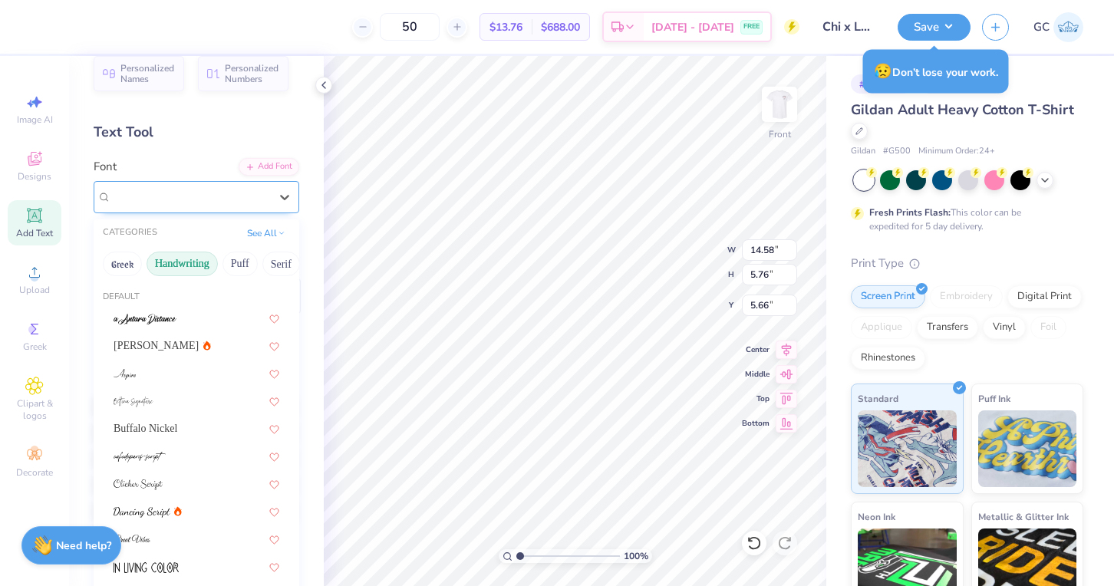
click at [253, 189] on div "Playball" at bounding box center [190, 197] width 161 height 24
click at [249, 234] on button "See All" at bounding box center [266, 231] width 48 height 15
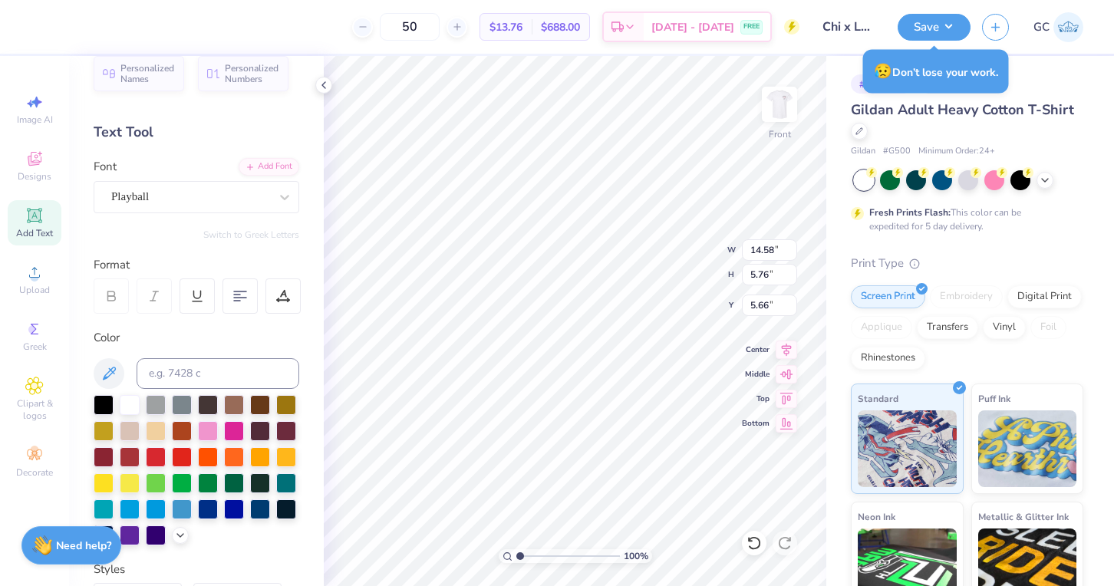
click at [307, 193] on div "Personalized Names Personalized Numbers Text Tool Add Font Font Playball Switch…" at bounding box center [196, 321] width 255 height 530
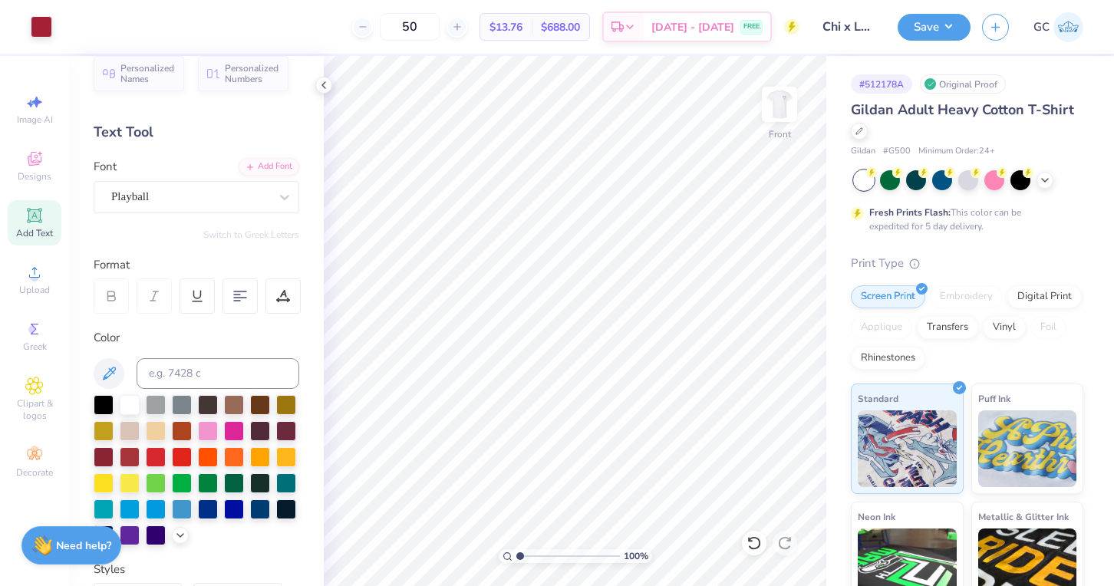
click at [41, 223] on icon at bounding box center [34, 215] width 18 height 18
type textarea "Alpha Phi"
type textarea "A"
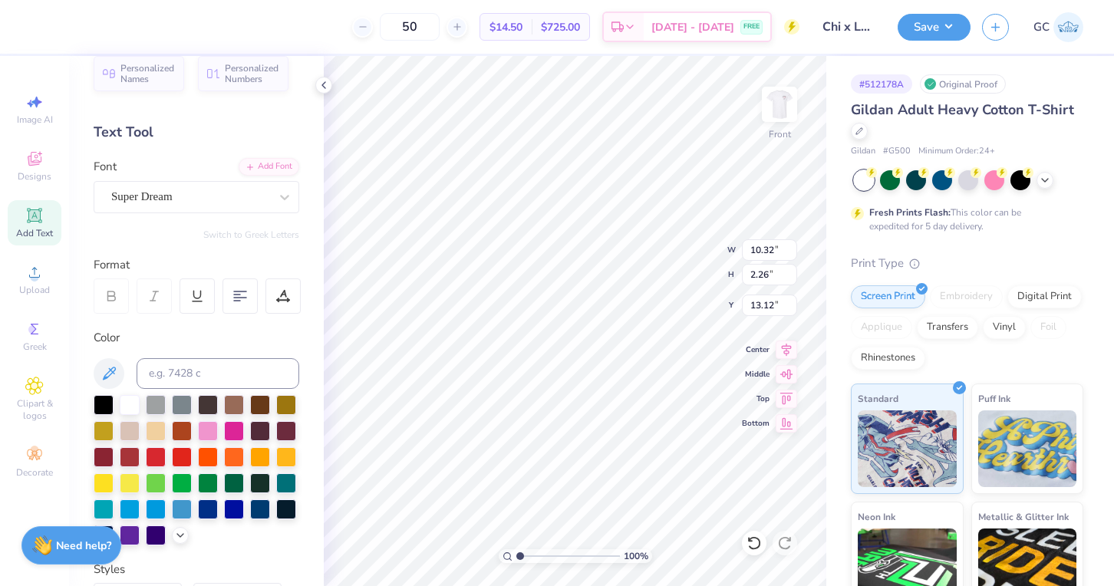
type textarea "A X E"
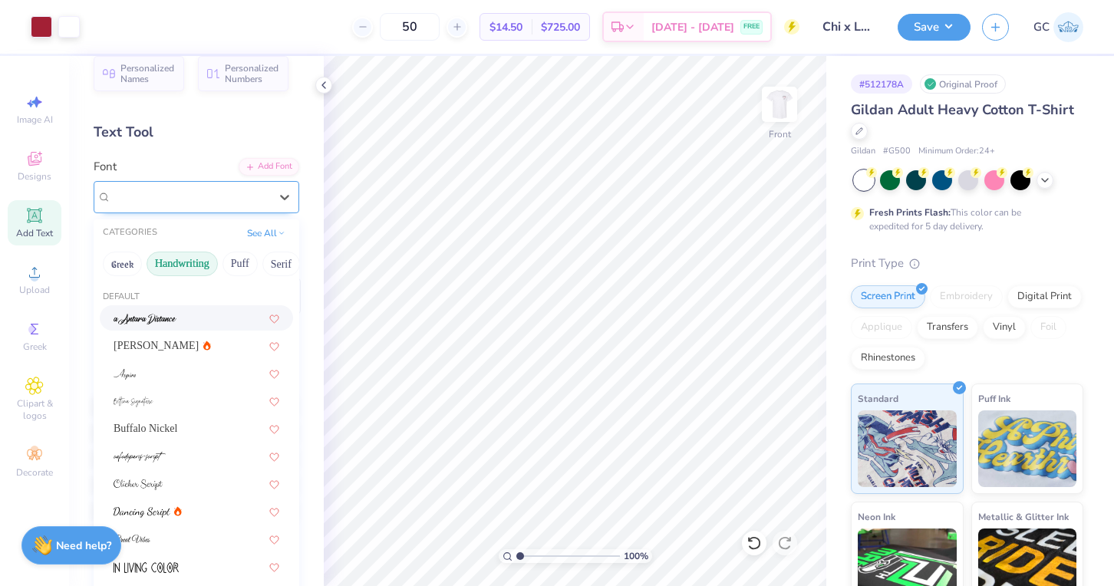
click at [255, 206] on div at bounding box center [190, 196] width 158 height 21
click at [215, 262] on button "Puff" at bounding box center [204, 264] width 35 height 25
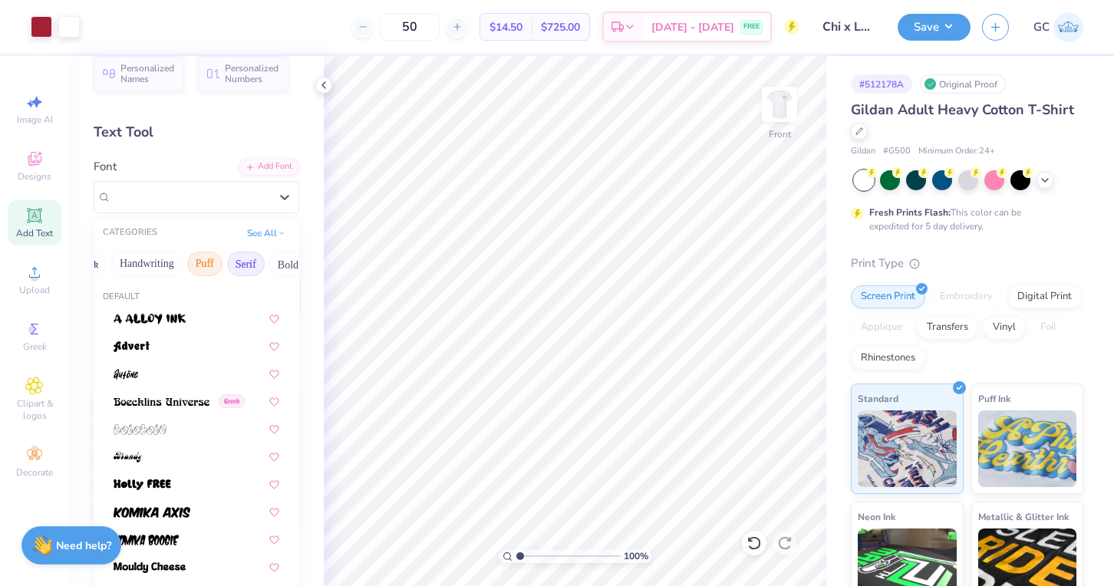
click at [250, 268] on button "Serif" at bounding box center [246, 264] width 38 height 25
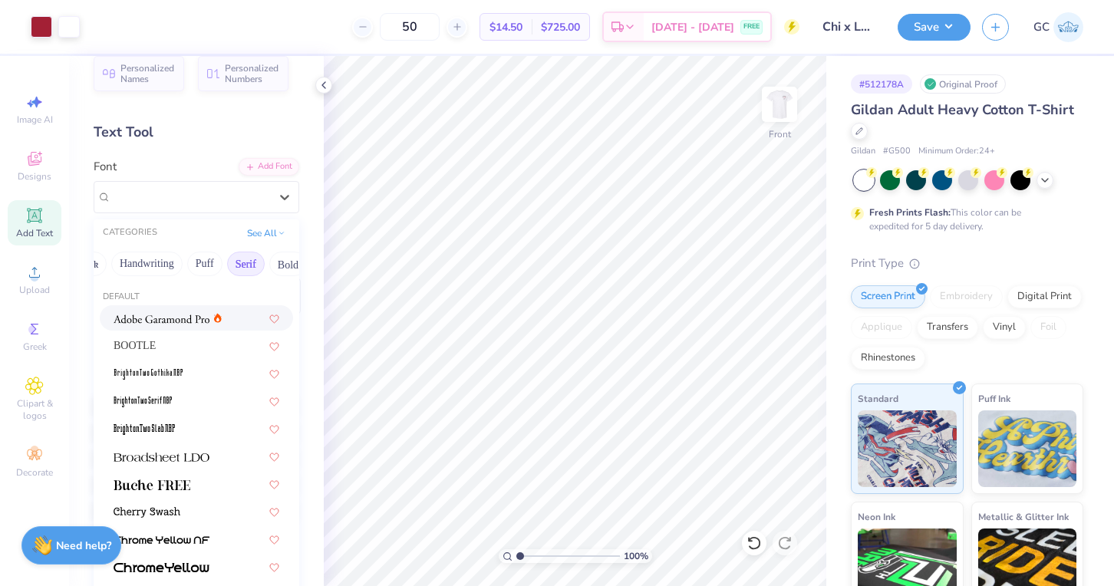
click at [169, 318] on img at bounding box center [162, 319] width 96 height 11
click at [268, 206] on div at bounding box center [190, 196] width 158 height 21
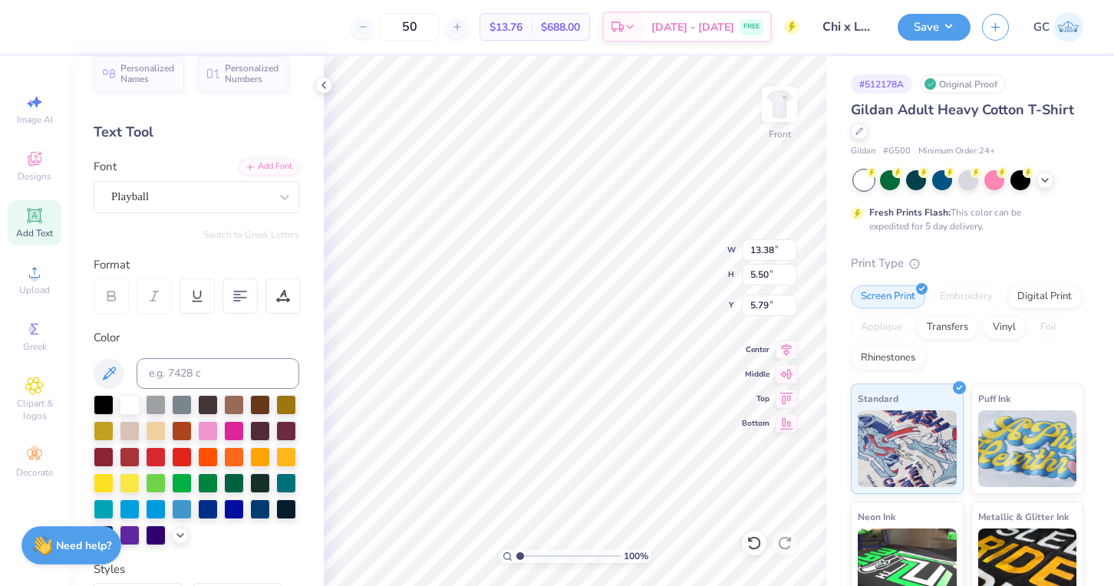
type input "12.34"
type input "5.07"
type input "6.22"
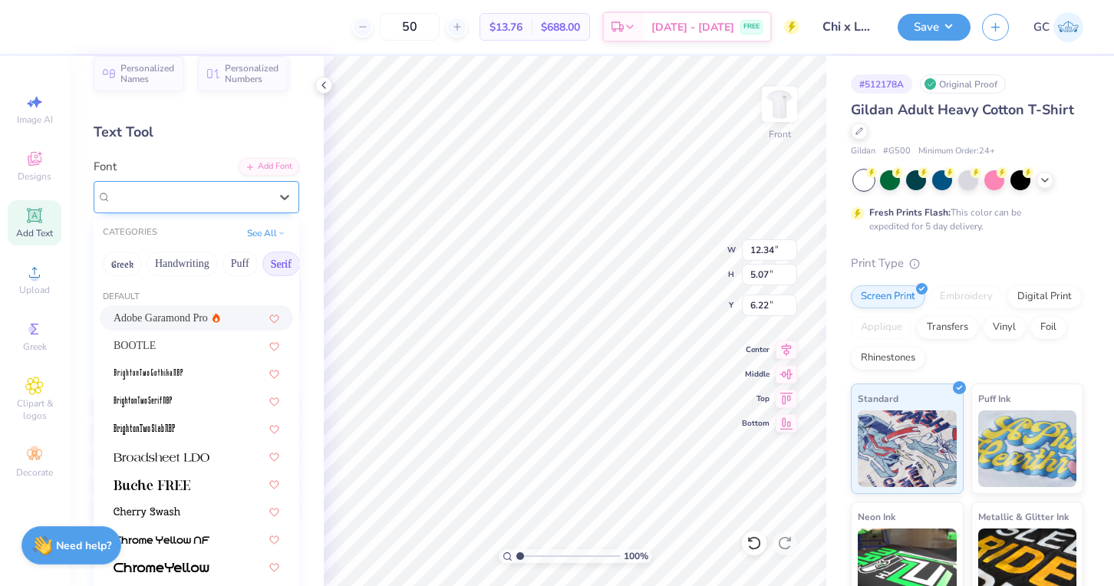
click at [205, 198] on div "Playball" at bounding box center [190, 197] width 161 height 24
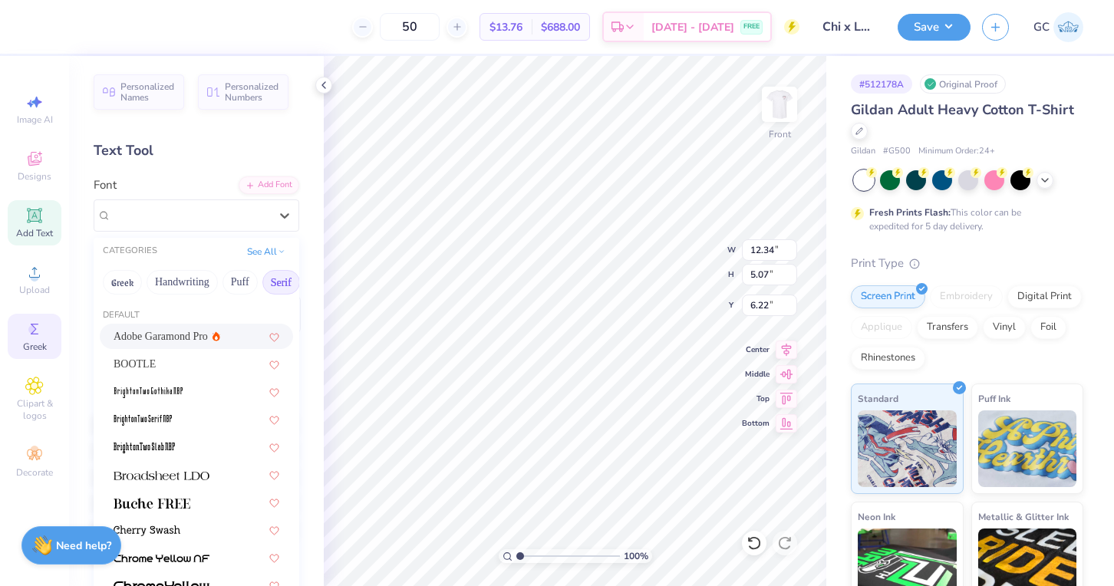
click at [17, 347] on div "Greek" at bounding box center [35, 336] width 54 height 45
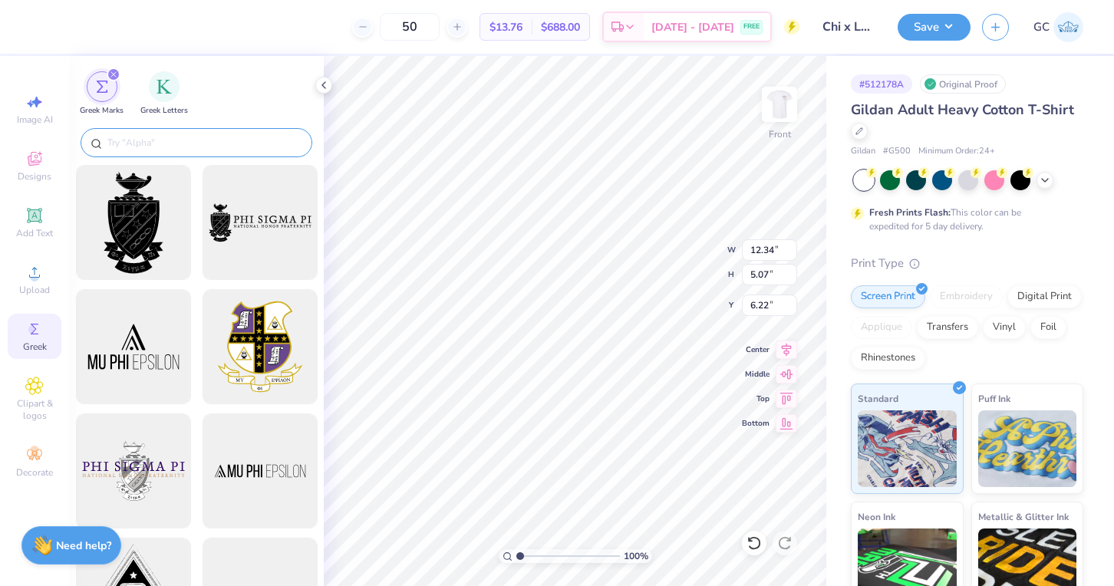
click at [149, 144] on input "text" at bounding box center [204, 142] width 196 height 15
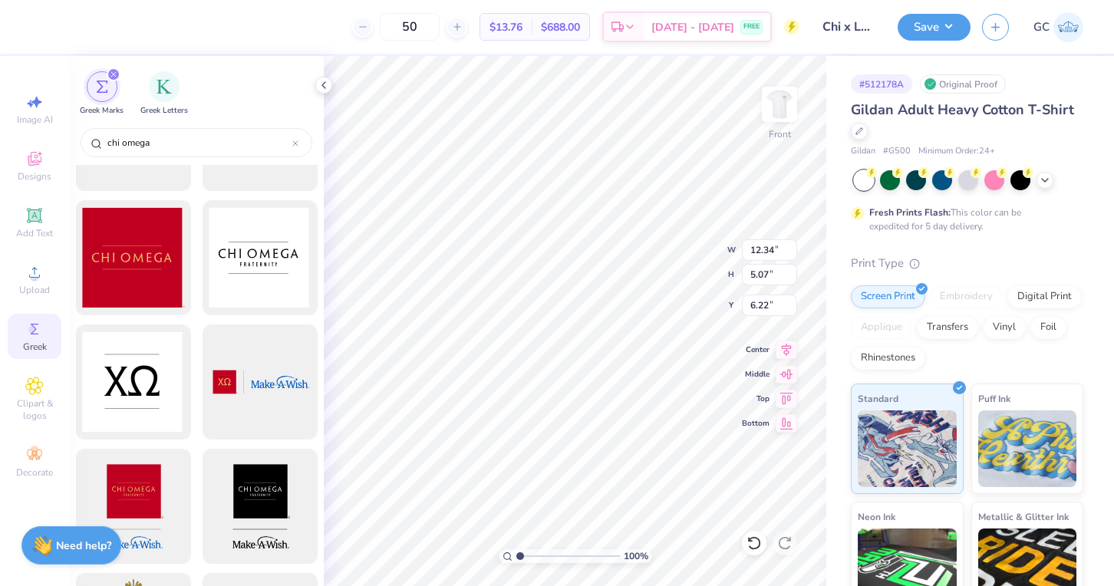
scroll to position [1454, 0]
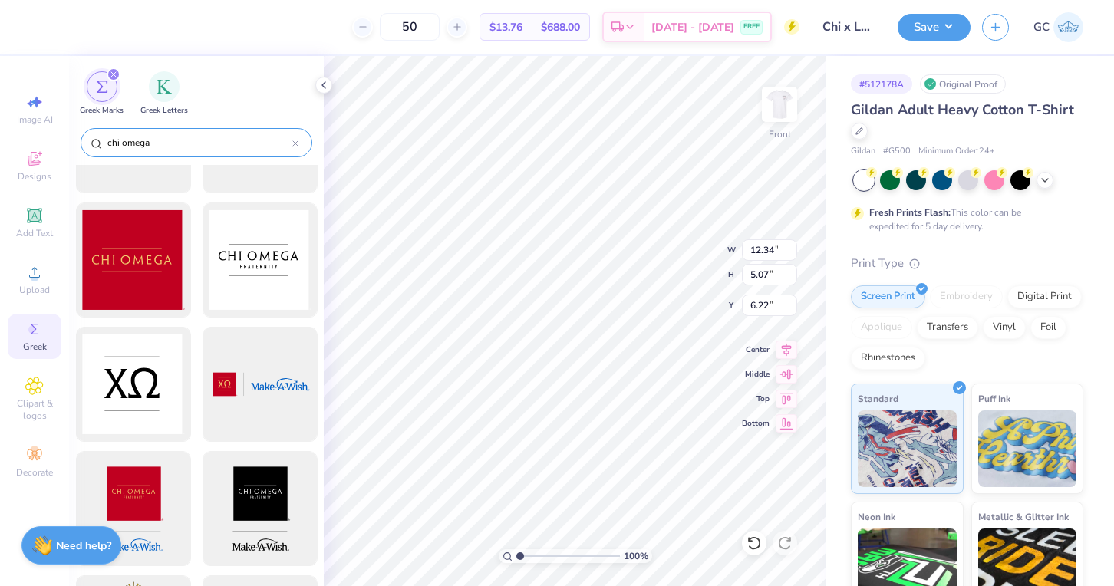
drag, startPoint x: 179, startPoint y: 136, endPoint x: 89, endPoint y: 133, distance: 89.8
click at [89, 133] on div "chi omega" at bounding box center [197, 142] width 232 height 29
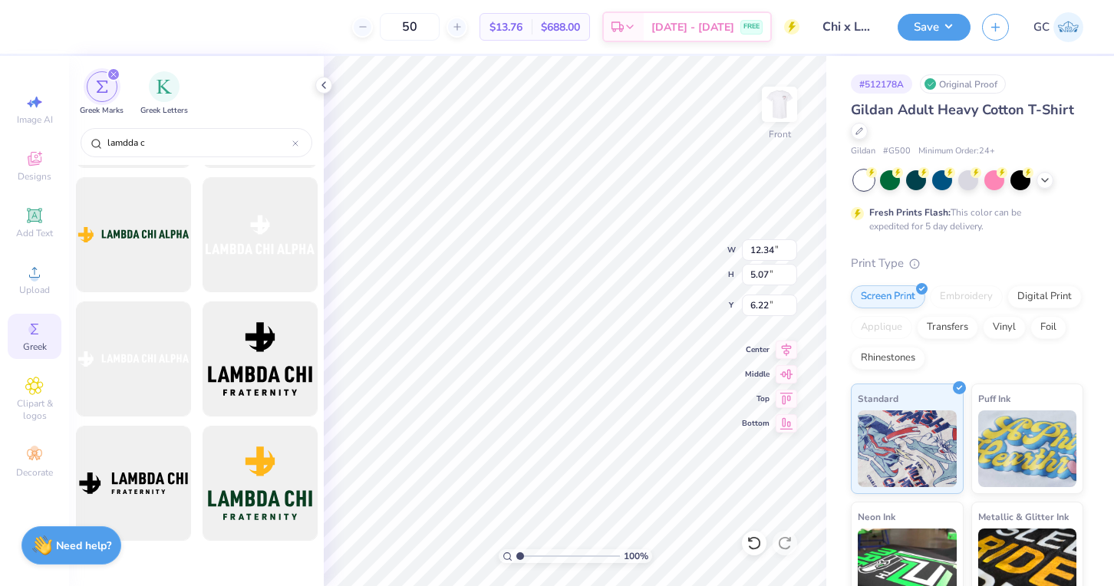
scroll to position [0, 0]
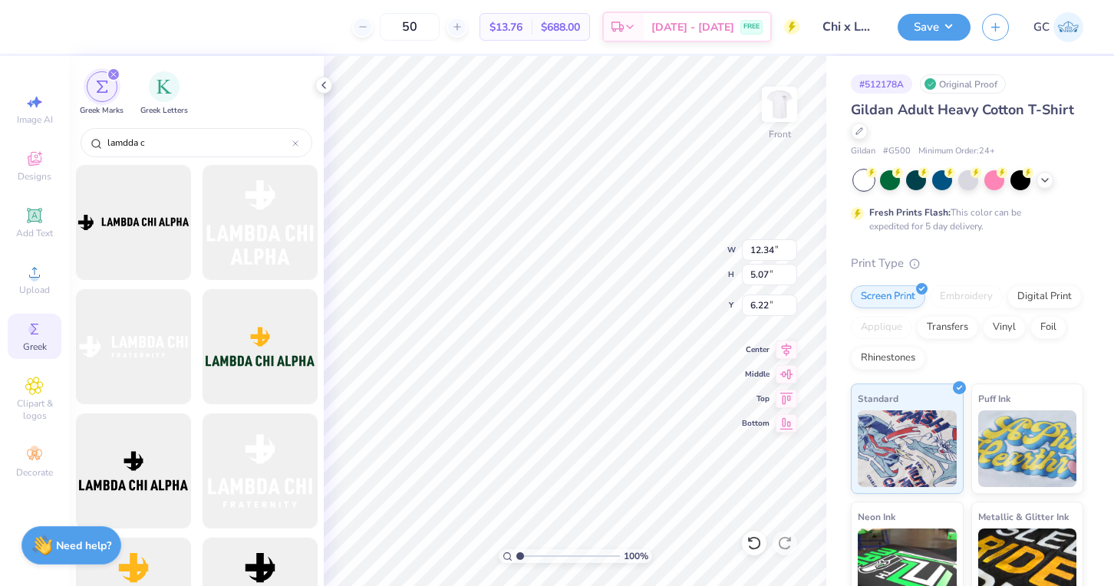
type input "lamdda c"
